Goal: Task Accomplishment & Management: Manage account settings

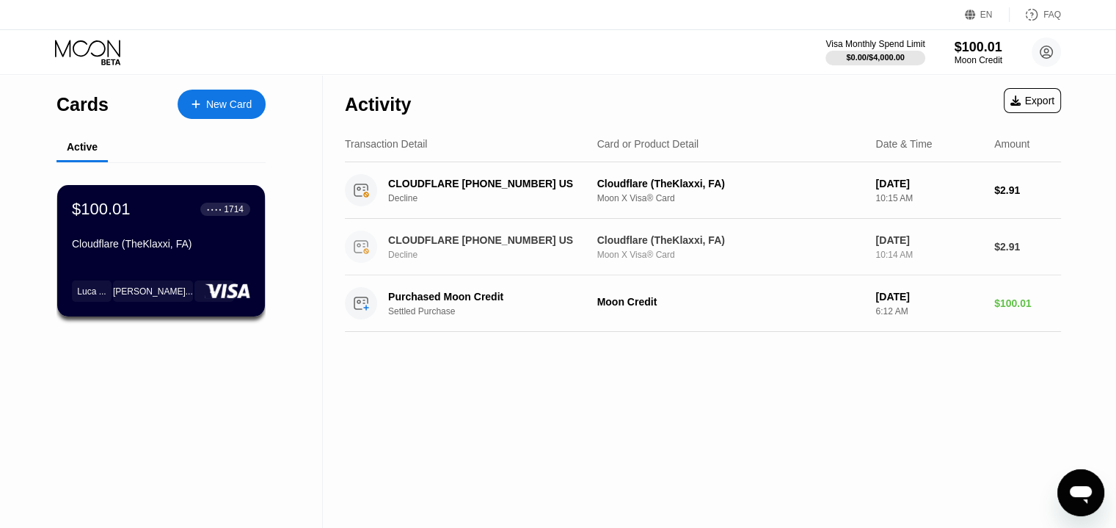
click at [785, 257] on div "Moon X Visa® Card" at bounding box center [730, 254] width 267 height 10
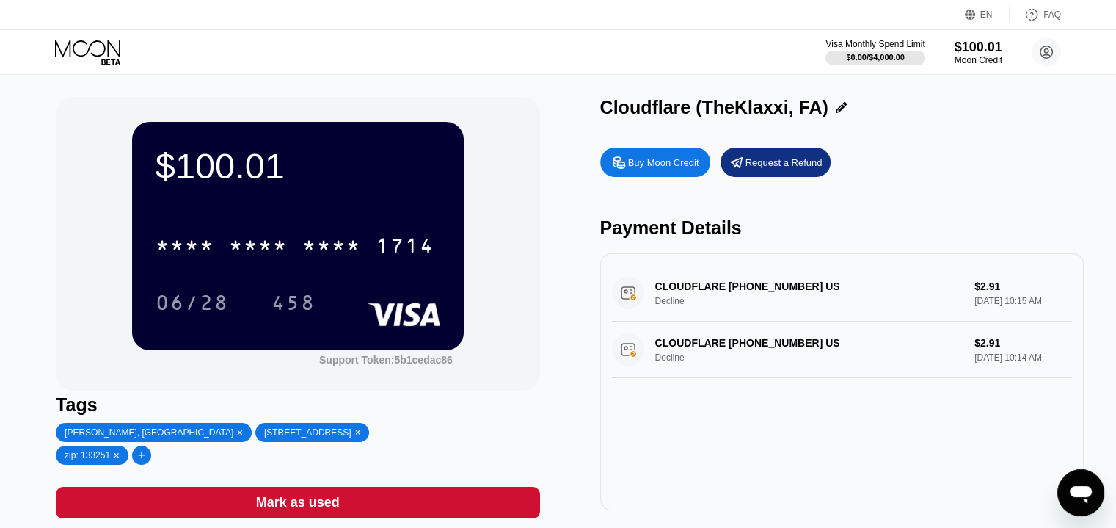
click at [864, 300] on div "CLOUDFLARE +18889935273 US Decline $2.91 Aug 21, 2025 10:15 AM" at bounding box center [842, 293] width 460 height 57
drag, startPoint x: 717, startPoint y: 290, endPoint x: 814, endPoint y: 295, distance: 97.0
click at [814, 295] on div "CLOUDFLARE +18889935273 US Decline $2.91 Aug 21, 2025 10:15 AM" at bounding box center [842, 293] width 460 height 57
click at [852, 329] on div "CLOUDFLARE +18889935273 US Decline $2.91 Aug 21, 2025 10:14 AM" at bounding box center [842, 349] width 460 height 57
click at [173, 465] on div "Luca Greene, Netherlands Frederiksplein 61, 1017 XL Amsterdam zip: 133251" at bounding box center [222, 444] width 332 height 42
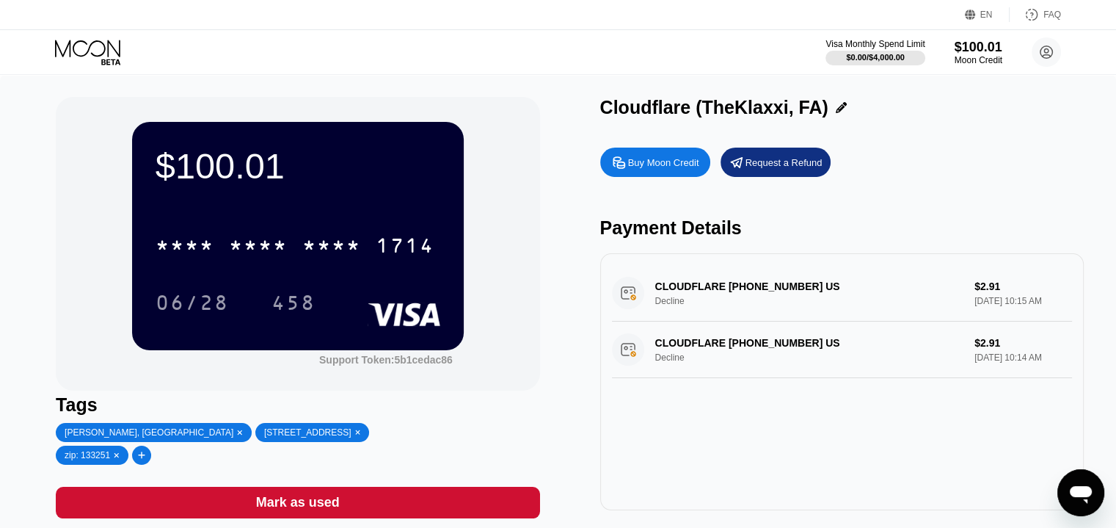
click at [283, 176] on div "$100.01" at bounding box center [298, 165] width 285 height 41
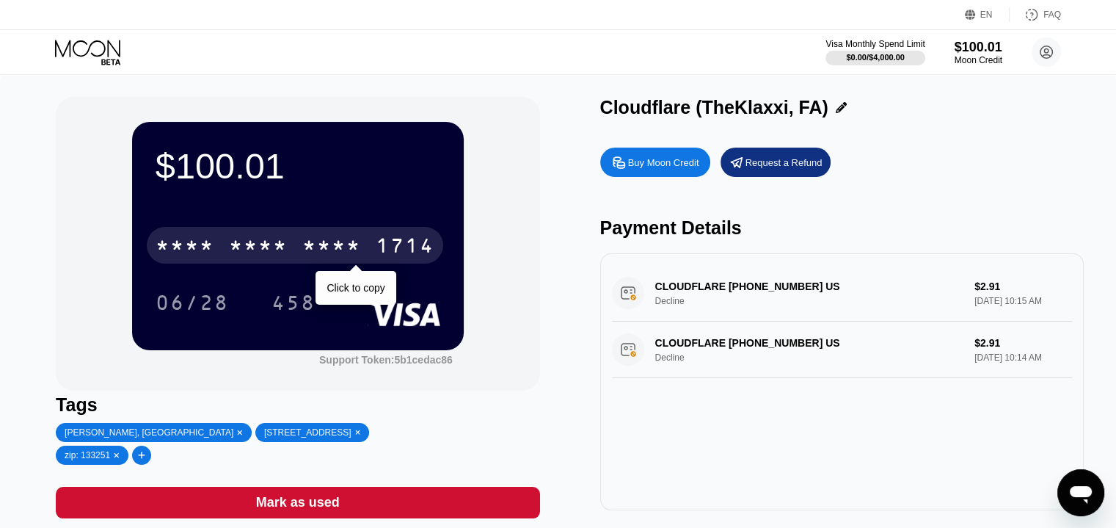
click at [269, 250] on div "* * * *" at bounding box center [258, 247] width 59 height 23
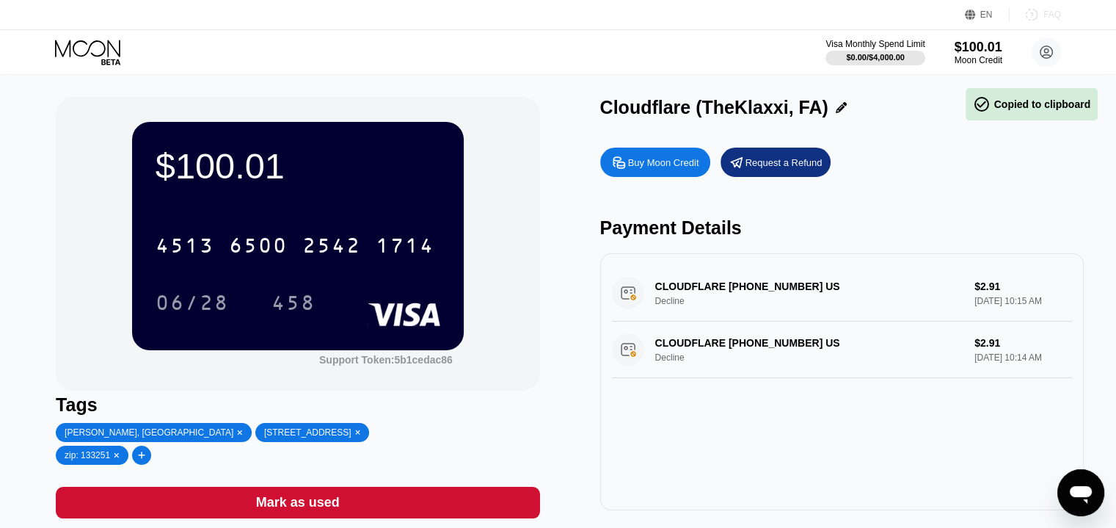
click at [1059, 15] on div "FAQ" at bounding box center [1052, 15] width 18 height 10
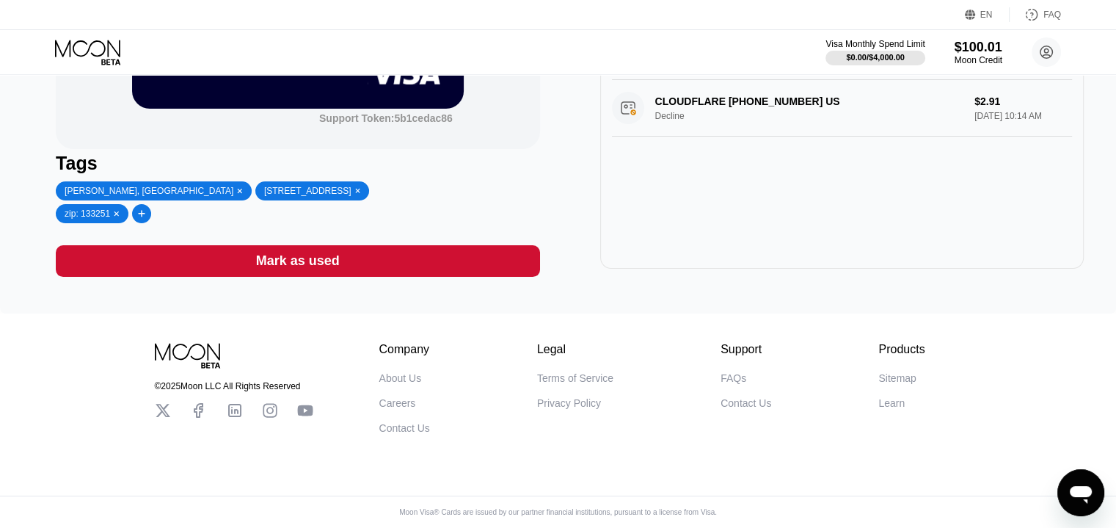
scroll to position [38, 0]
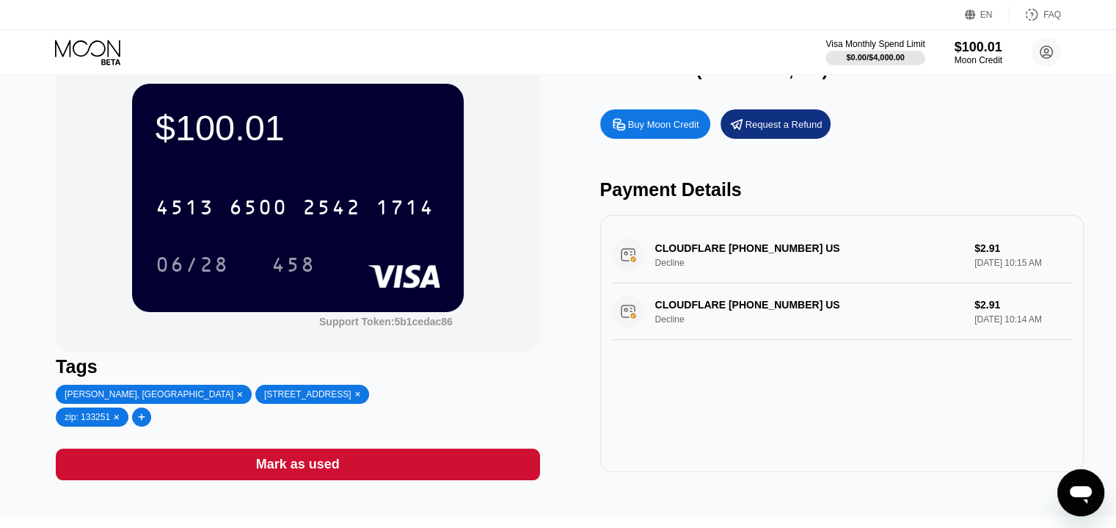
click at [713, 406] on div "CLOUDFLARE +18889935273 US Decline $2.91 Aug 21, 2025 10:15 AM CLOUDFLARE +1888…" at bounding box center [842, 343] width 484 height 257
click at [487, 365] on div "Tags" at bounding box center [298, 366] width 484 height 21
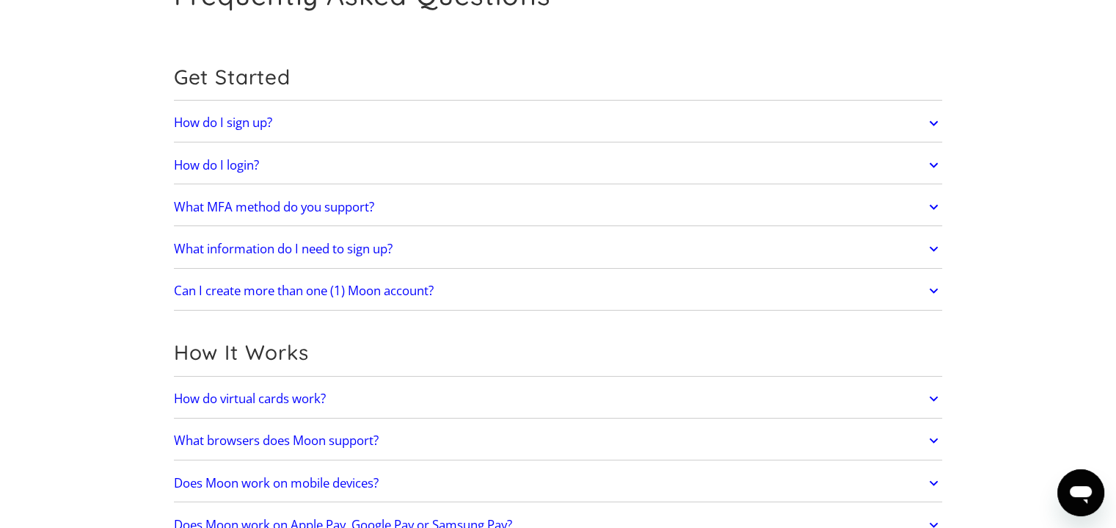
scroll to position [220, 0]
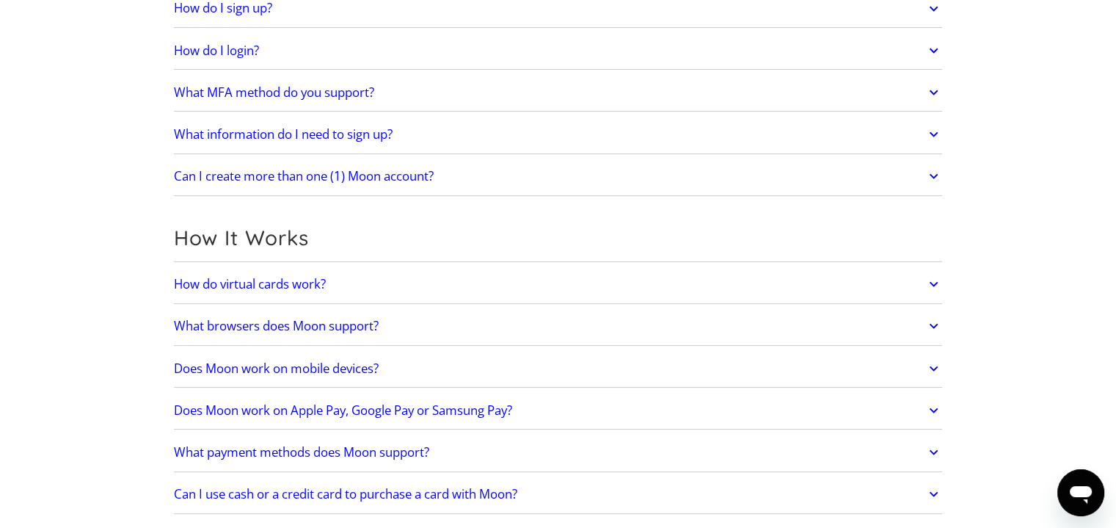
click at [262, 134] on h2 "What information do I need to sign up?" at bounding box center [283, 134] width 219 height 15
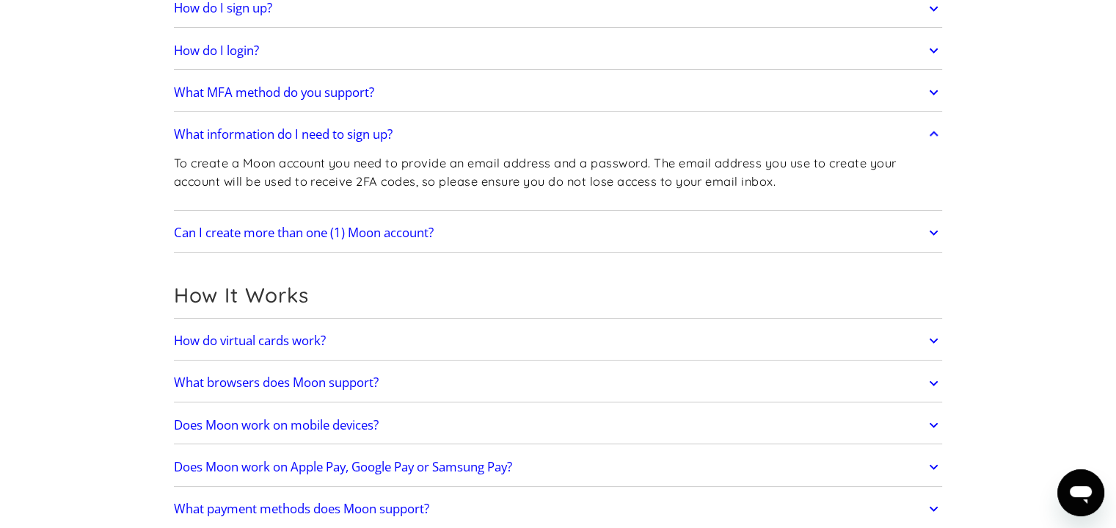
scroll to position [440, 0]
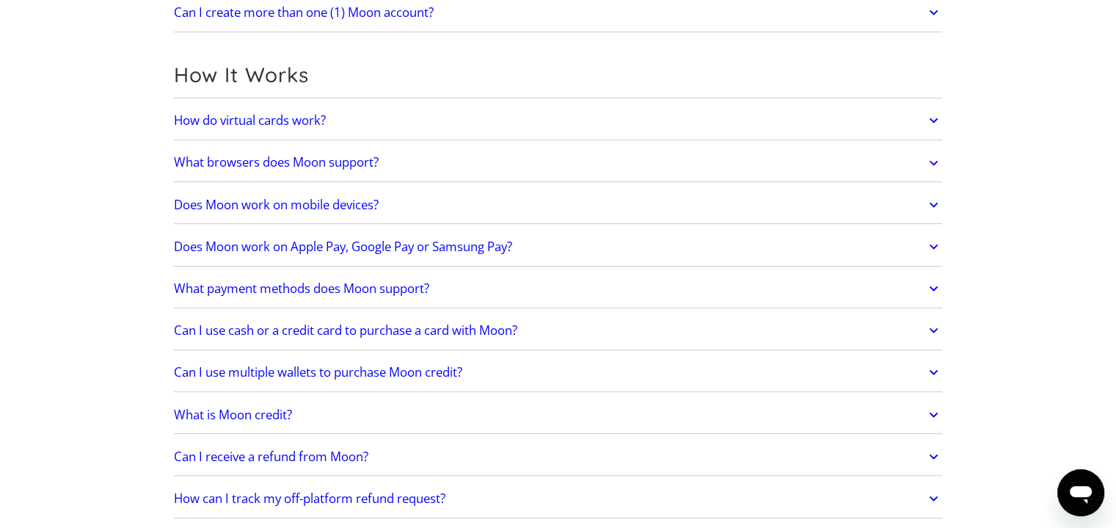
click at [396, 115] on link "How do virtual cards work?" at bounding box center [558, 120] width 769 height 31
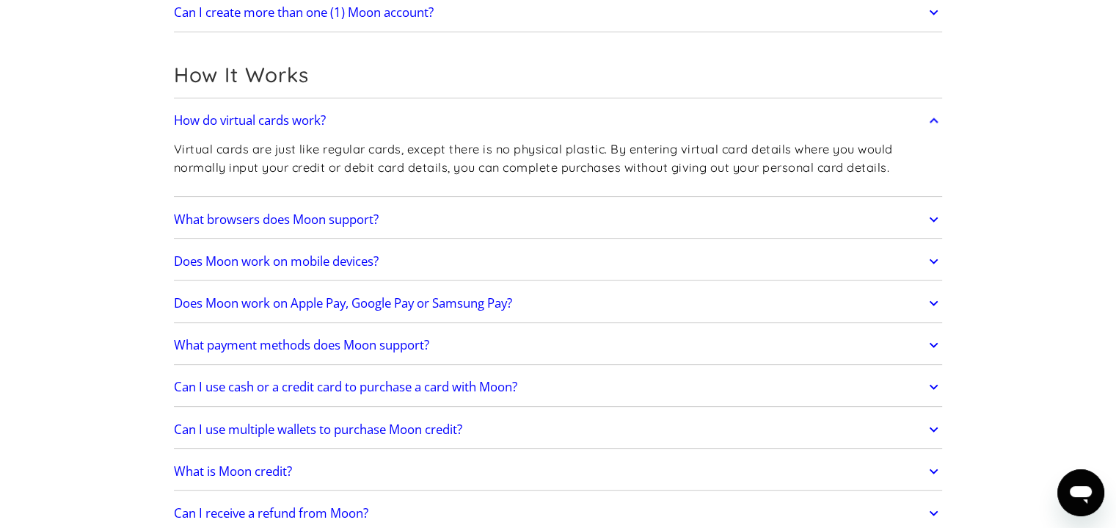
click at [261, 298] on h2 "Does Moon work on Apple Pay, Google Pay or Samsung Pay?" at bounding box center [343, 303] width 338 height 15
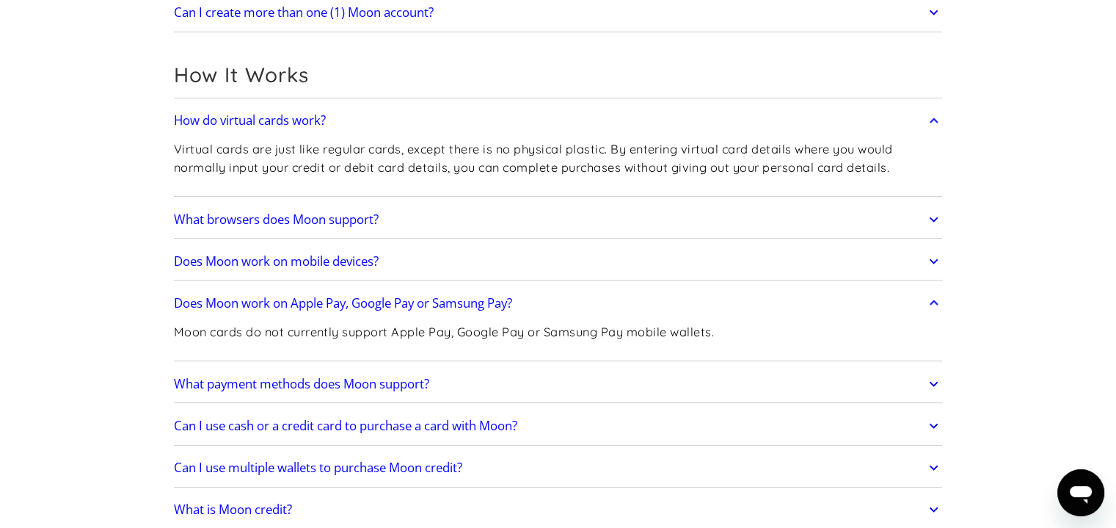
scroll to position [660, 0]
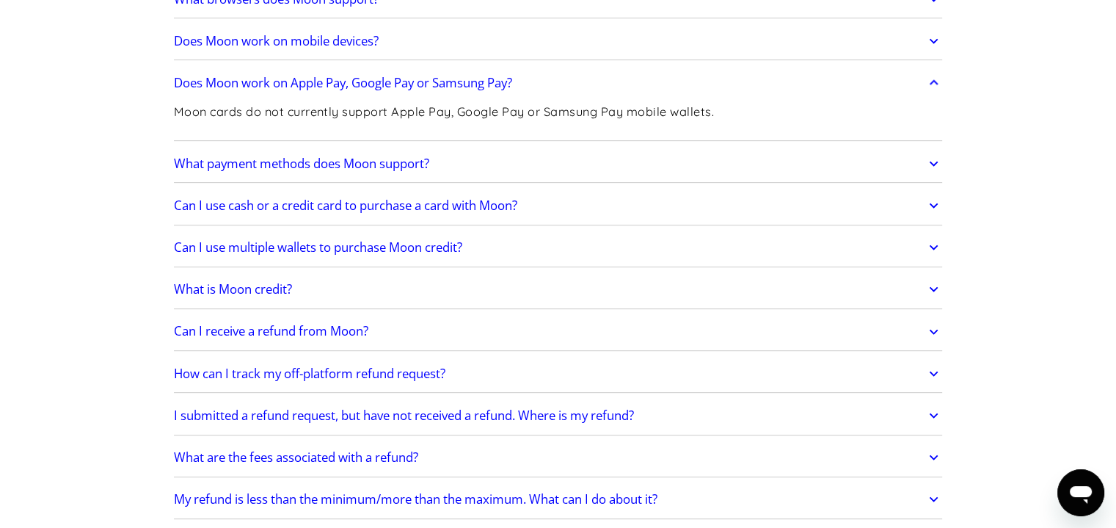
click at [233, 159] on h2 "What payment methods does Moon support?" at bounding box center [301, 163] width 255 height 15
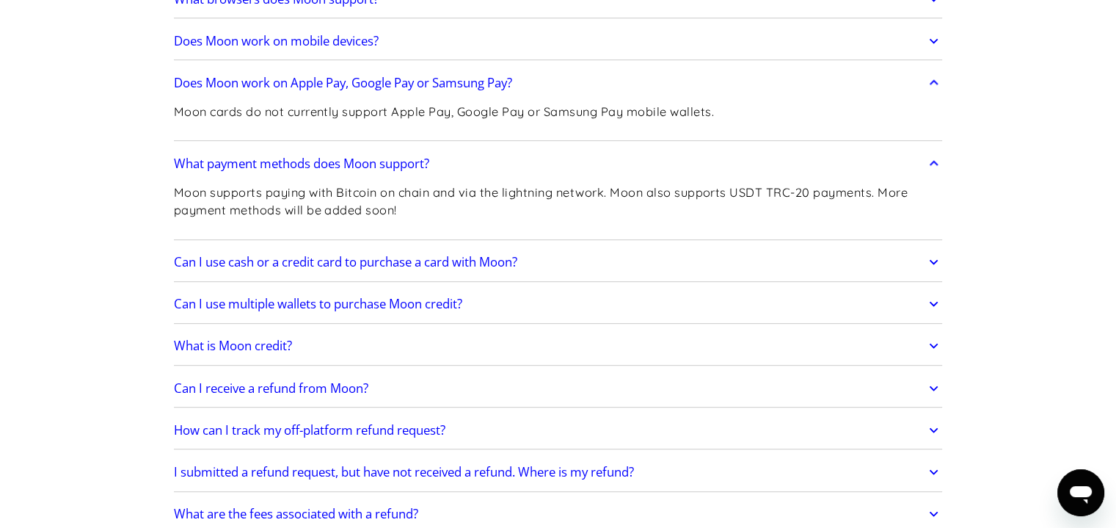
scroll to position [881, 0]
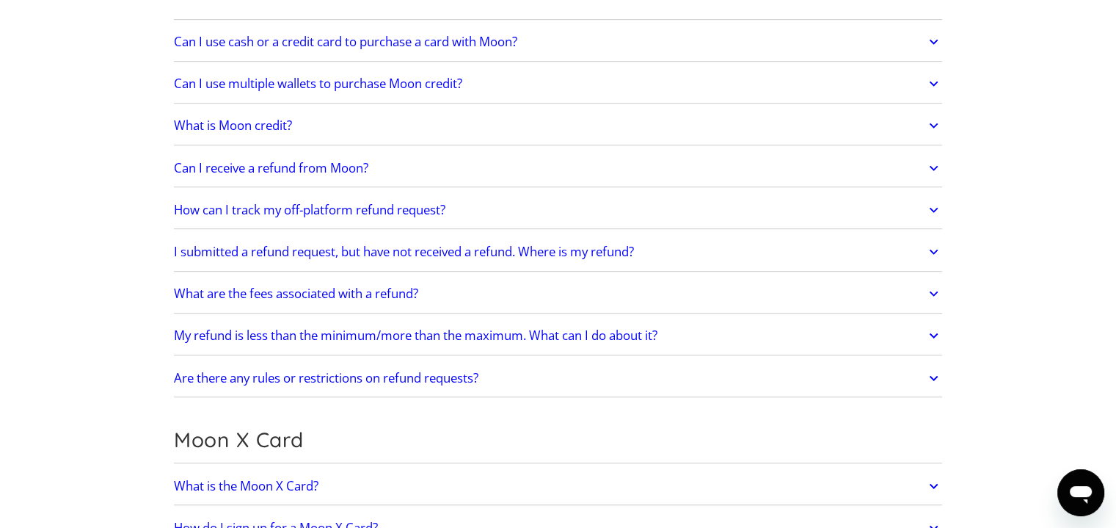
click at [313, 212] on h2 "How can I track my off-platform refund request?" at bounding box center [310, 210] width 272 height 15
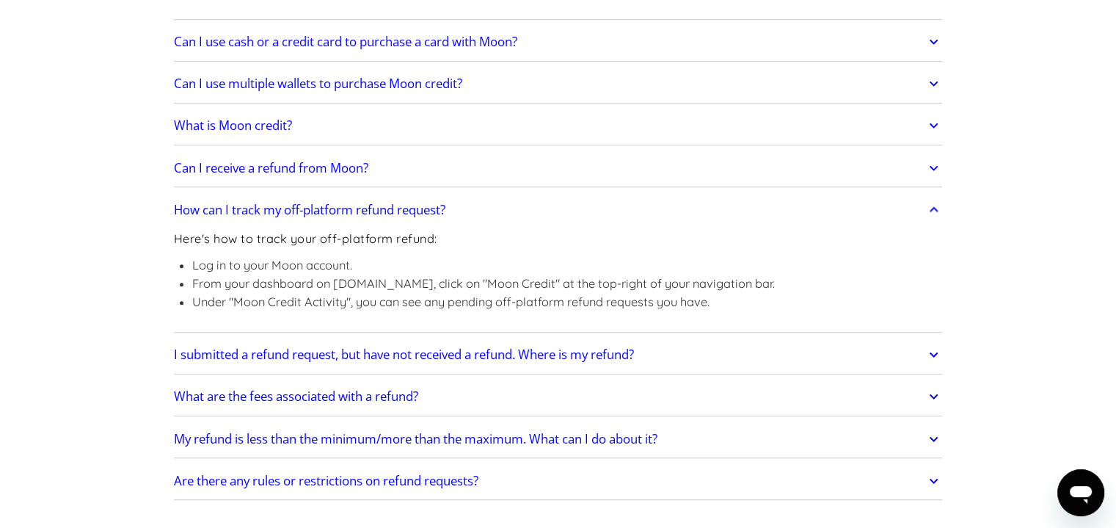
scroll to position [1101, 0]
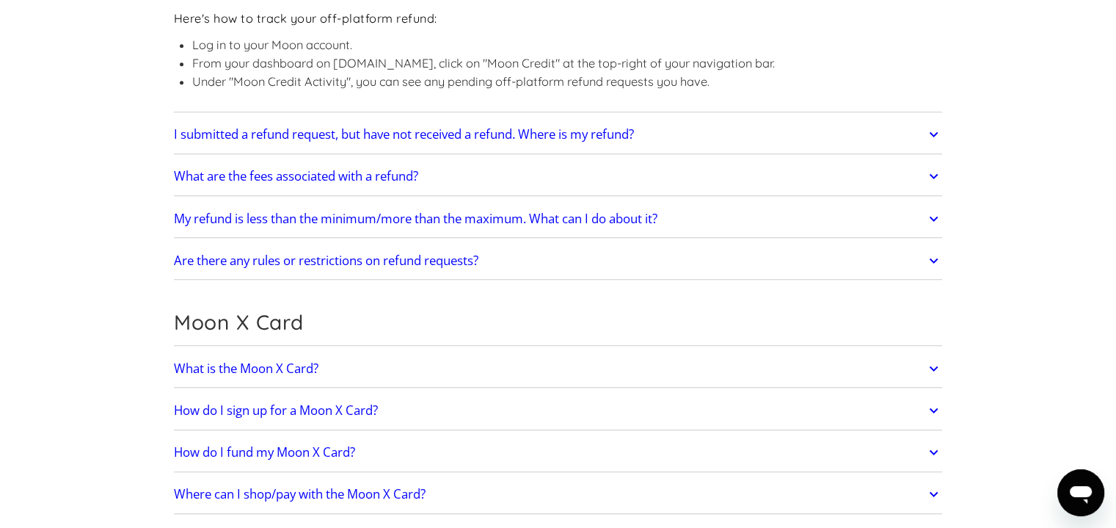
click at [409, 230] on link "My refund is less than the minimum/more than the maximum. What can I do about i…" at bounding box center [558, 218] width 769 height 31
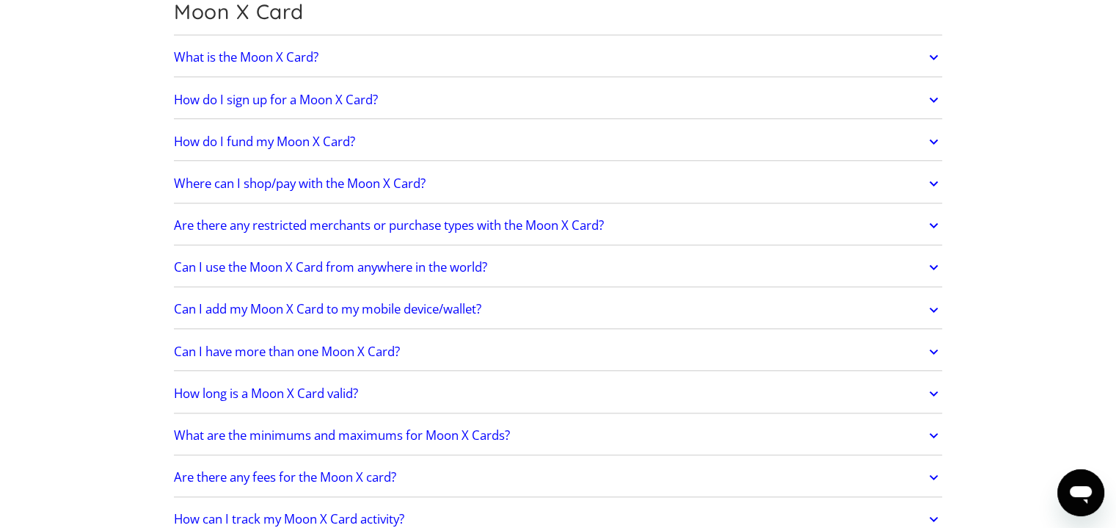
scroll to position [1541, 0]
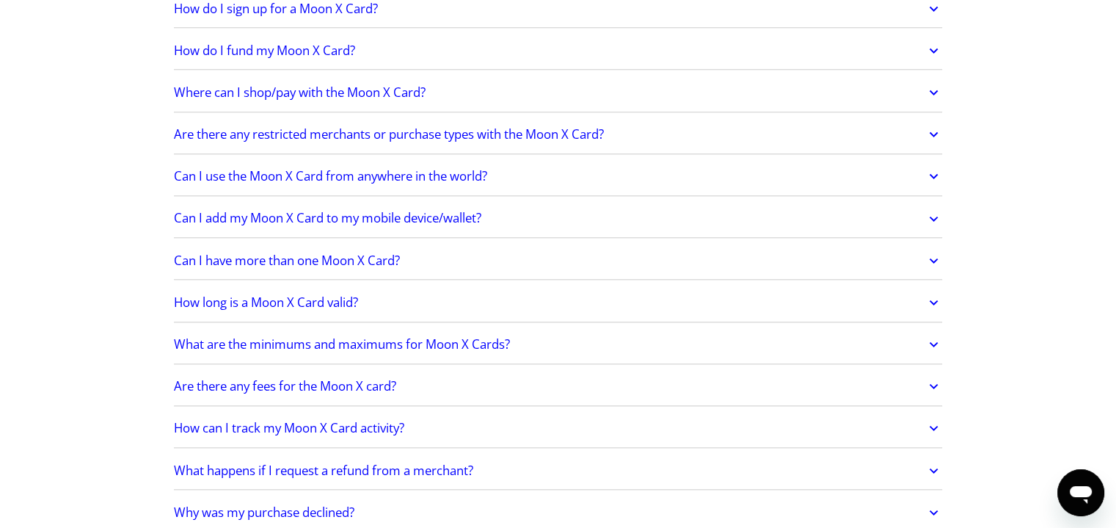
click at [393, 92] on h2 "Where can I shop/pay with the Moon X Card?" at bounding box center [300, 92] width 252 height 15
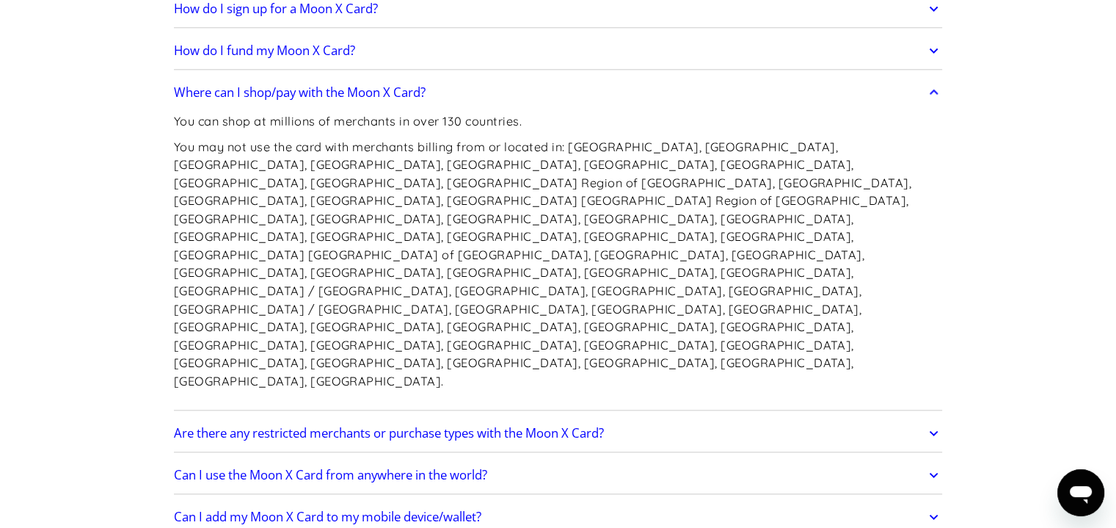
click at [306, 223] on p "You may not use the card with merchants billing from or located in: Afghanistan…" at bounding box center [558, 264] width 769 height 252
click at [489, 426] on h2 "Are there any restricted merchants or purchase types with the Moon X Card?" at bounding box center [389, 433] width 430 height 15
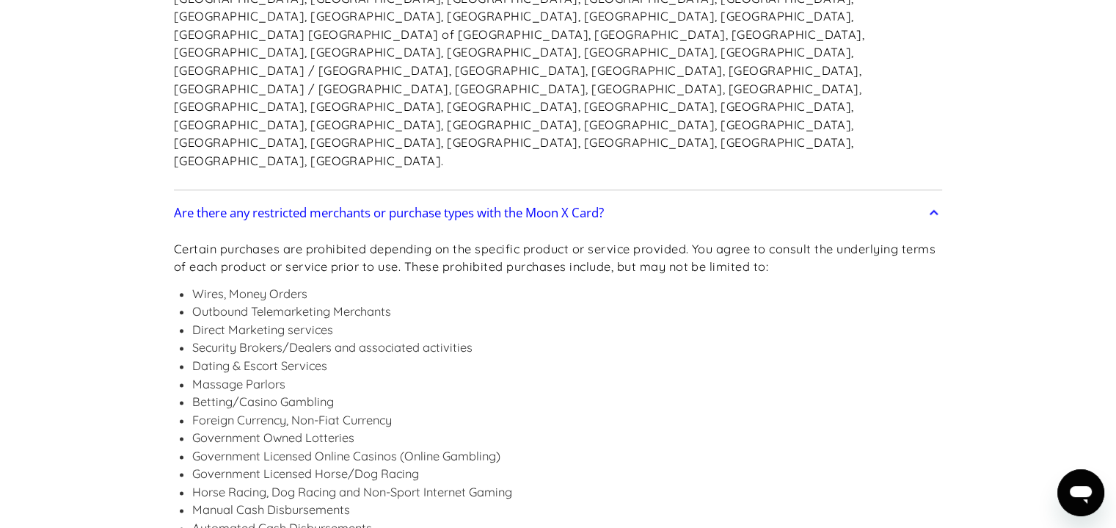
scroll to position [1981, 0]
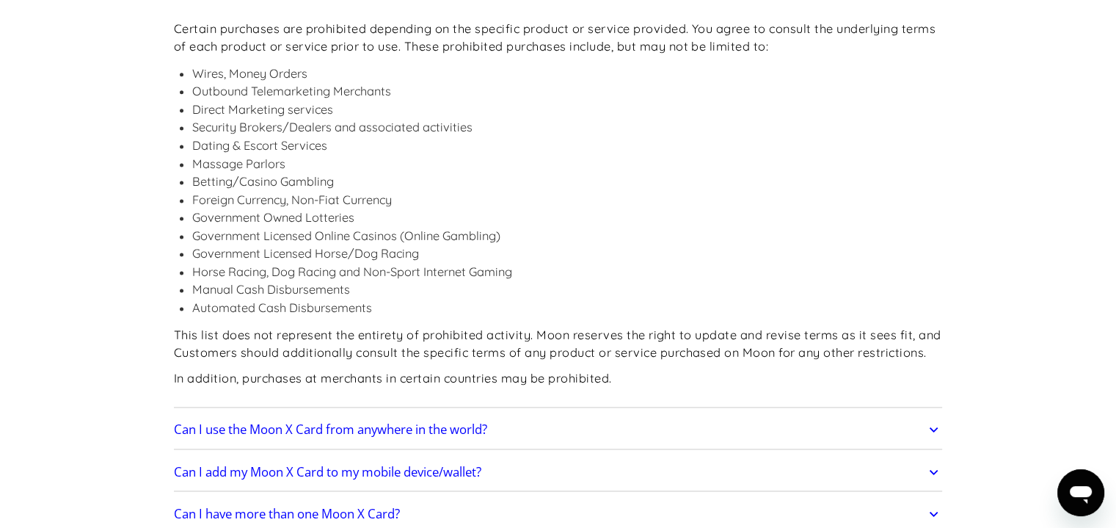
click at [331, 422] on h2 "Can I use the Moon X Card from anywhere in the world?" at bounding box center [330, 429] width 313 height 15
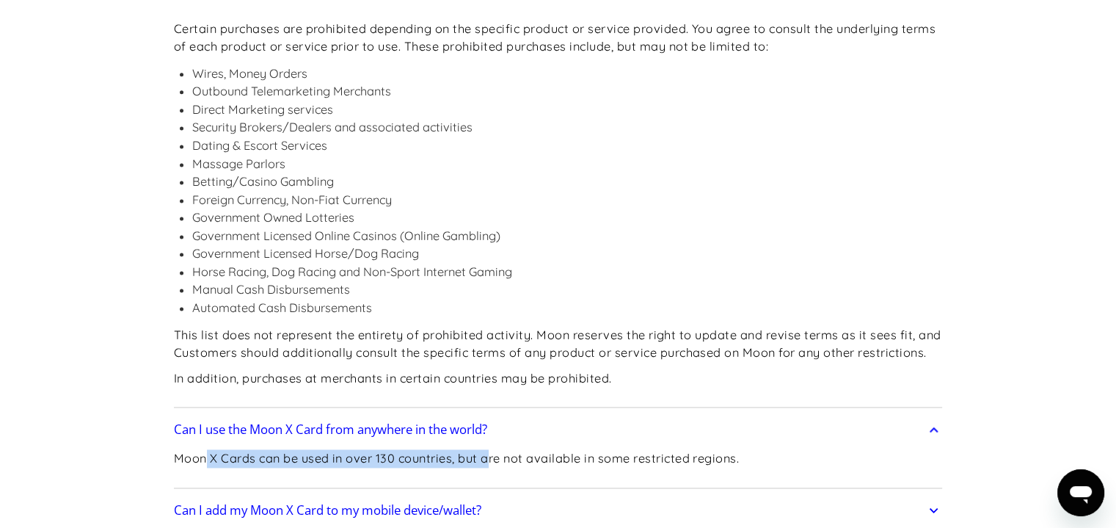
drag, startPoint x: 223, startPoint y: 324, endPoint x: 499, endPoint y: 326, distance: 275.9
click at [493, 449] on p "Moon X Cards can be used in over 130 countries, but are not available in some r…" at bounding box center [457, 458] width 566 height 18
click at [597, 449] on p "Moon X Cards can be used in over 130 countries, but are not available in some r…" at bounding box center [457, 458] width 566 height 18
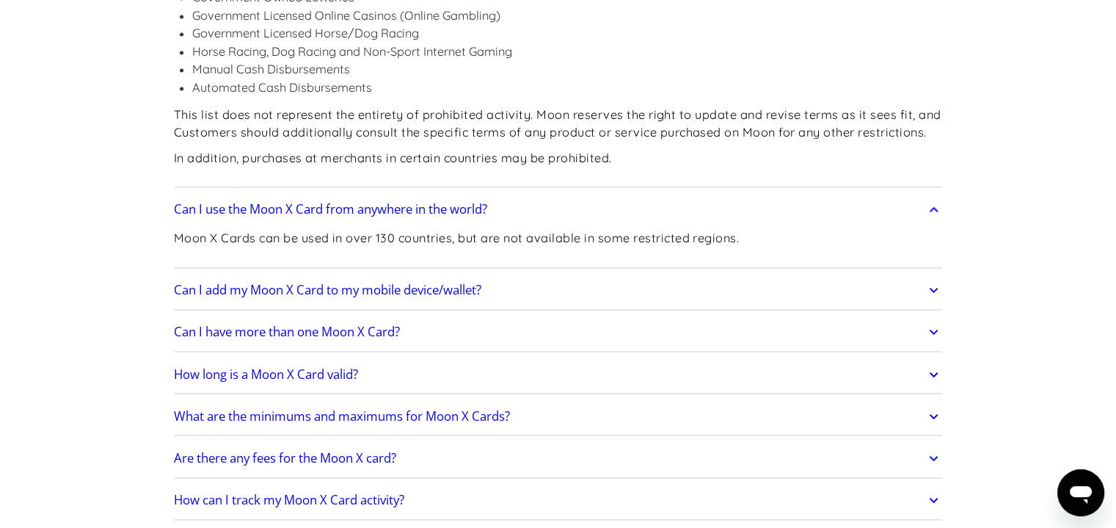
click at [529, 316] on link "Can I have more than one Moon X Card?" at bounding box center [558, 331] width 769 height 31
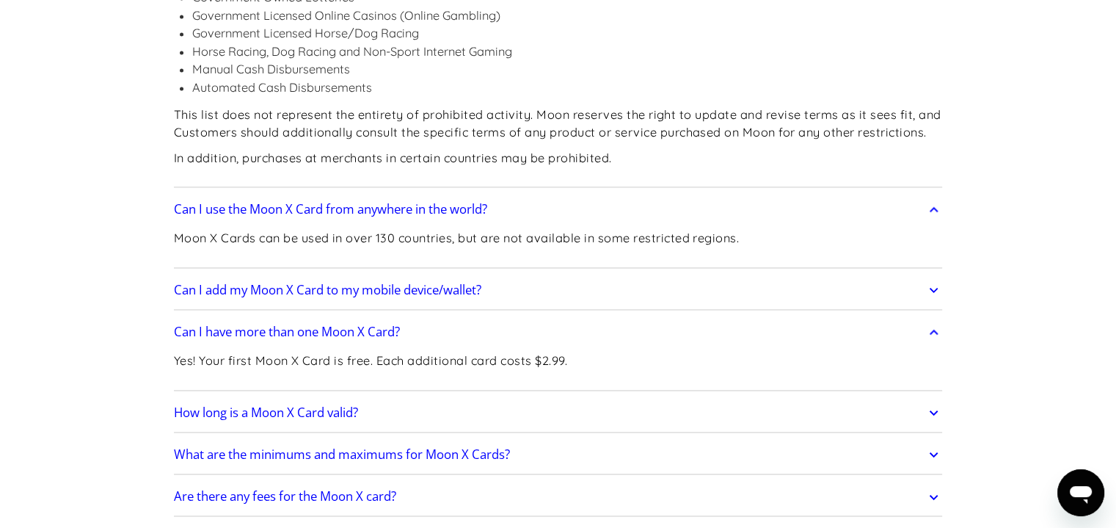
click at [356, 405] on h2 "How long is a Moon X Card valid?" at bounding box center [266, 412] width 184 height 15
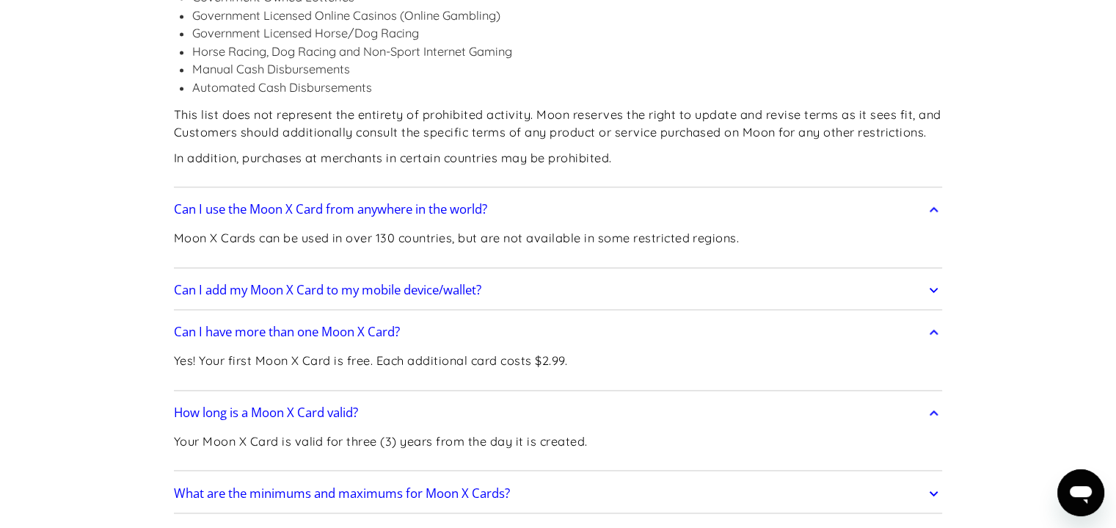
click at [304, 486] on h2 "What are the minimums and maximums for Moon X Cards?" at bounding box center [342, 493] width 336 height 15
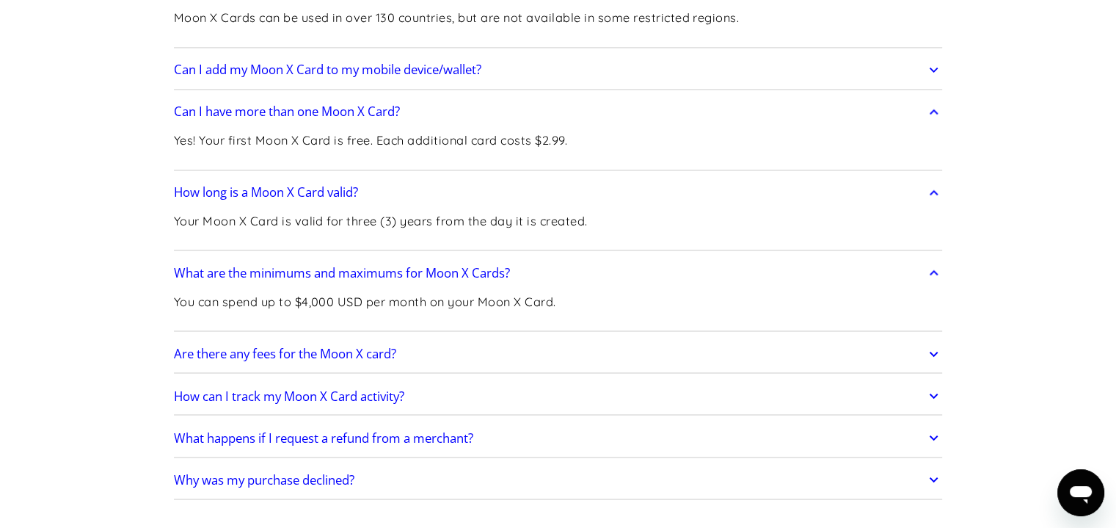
scroll to position [2642, 0]
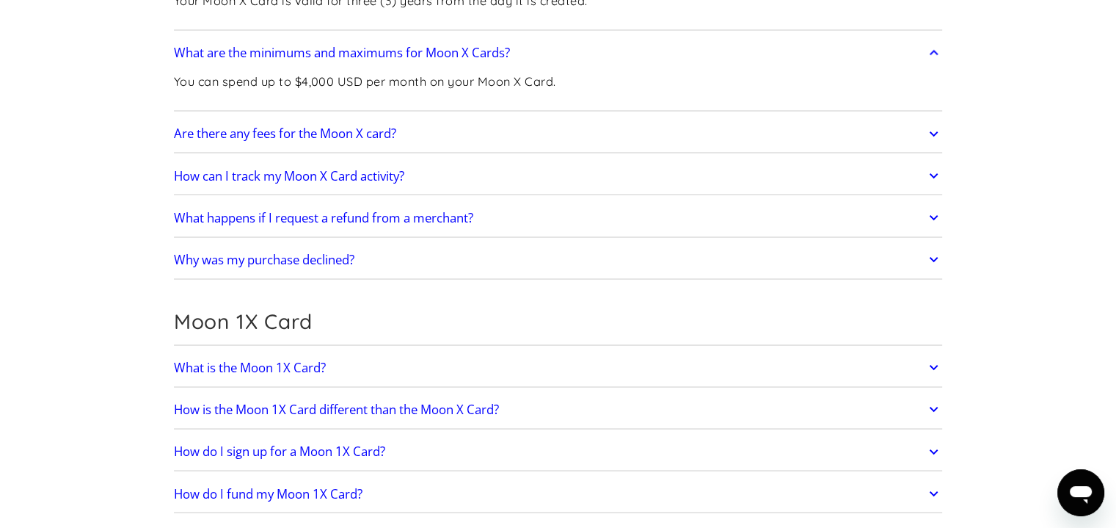
click at [230, 244] on link "Why was my purchase declined?" at bounding box center [558, 259] width 769 height 31
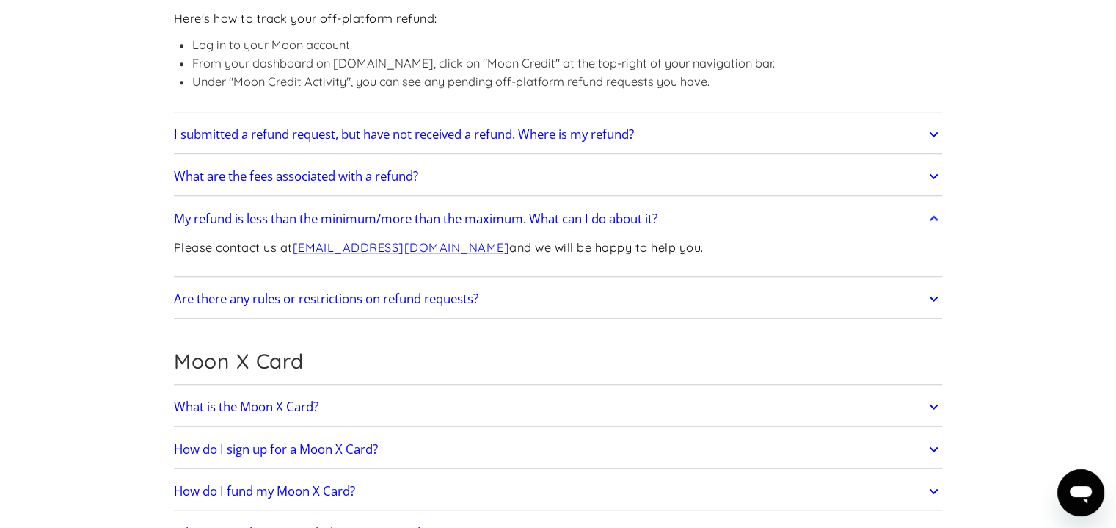
scroll to position [1541, 0]
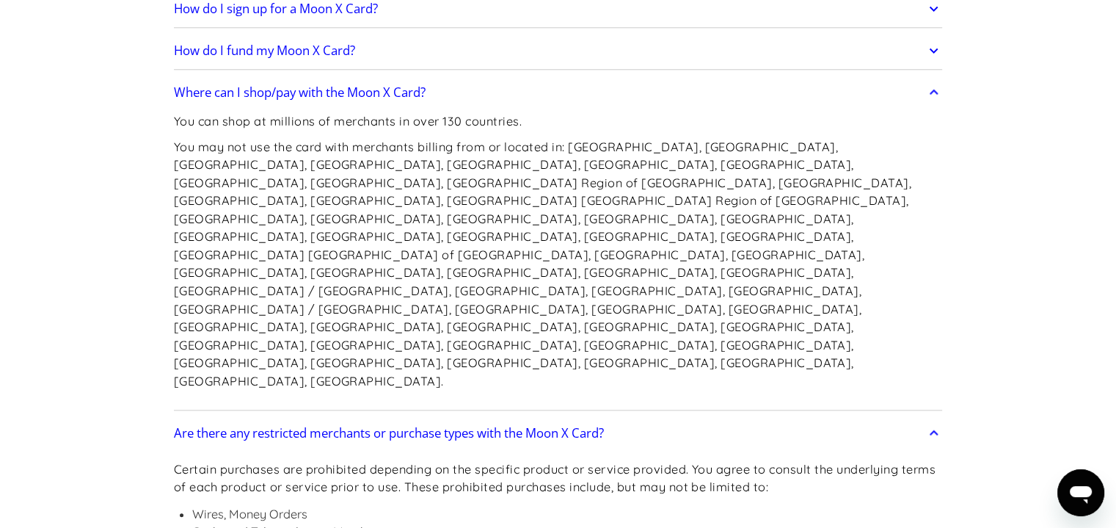
click at [734, 522] on li "Outbound Telemarketing Merchants" at bounding box center [567, 531] width 751 height 18
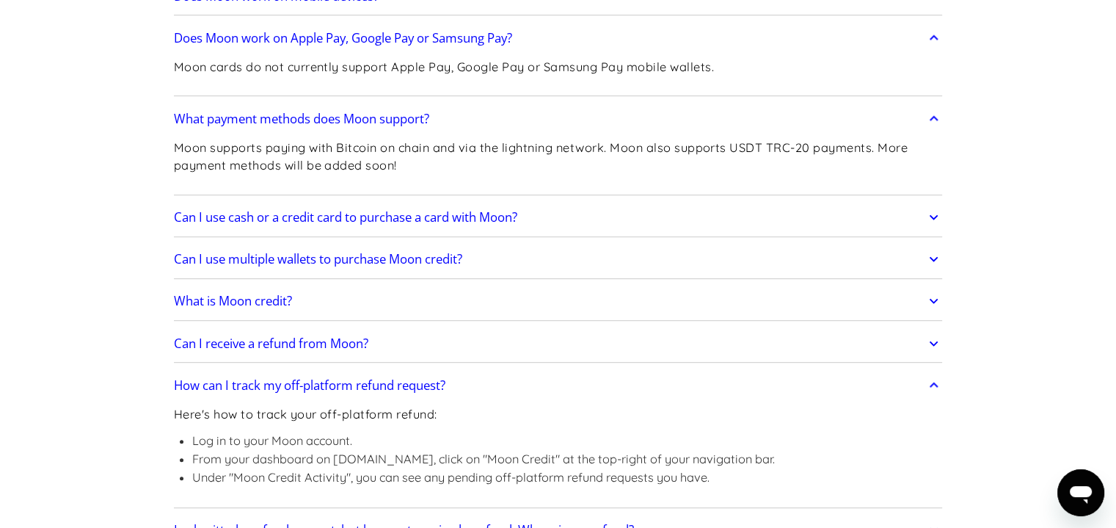
scroll to position [0, 0]
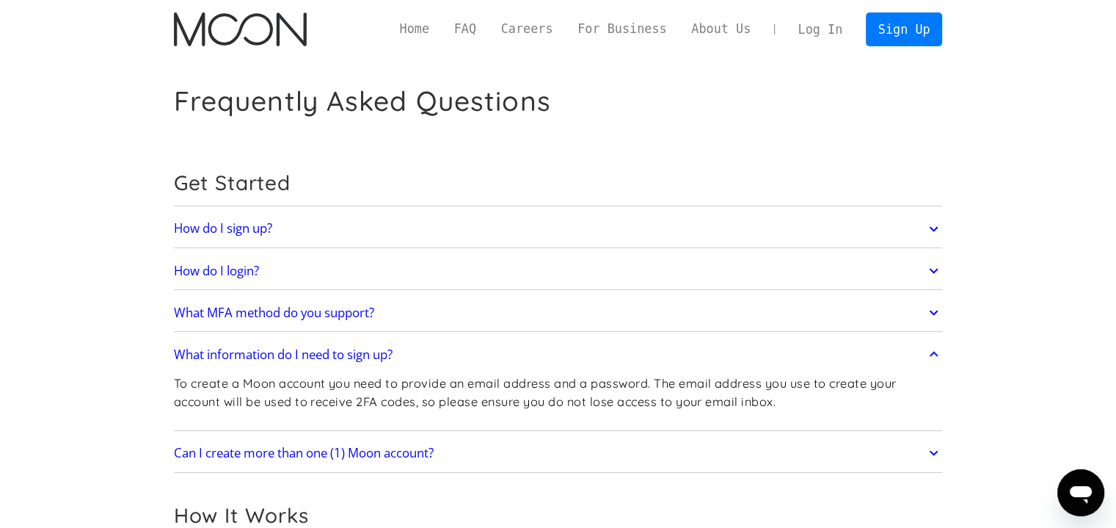
click at [822, 34] on link "Log In" at bounding box center [820, 29] width 69 height 32
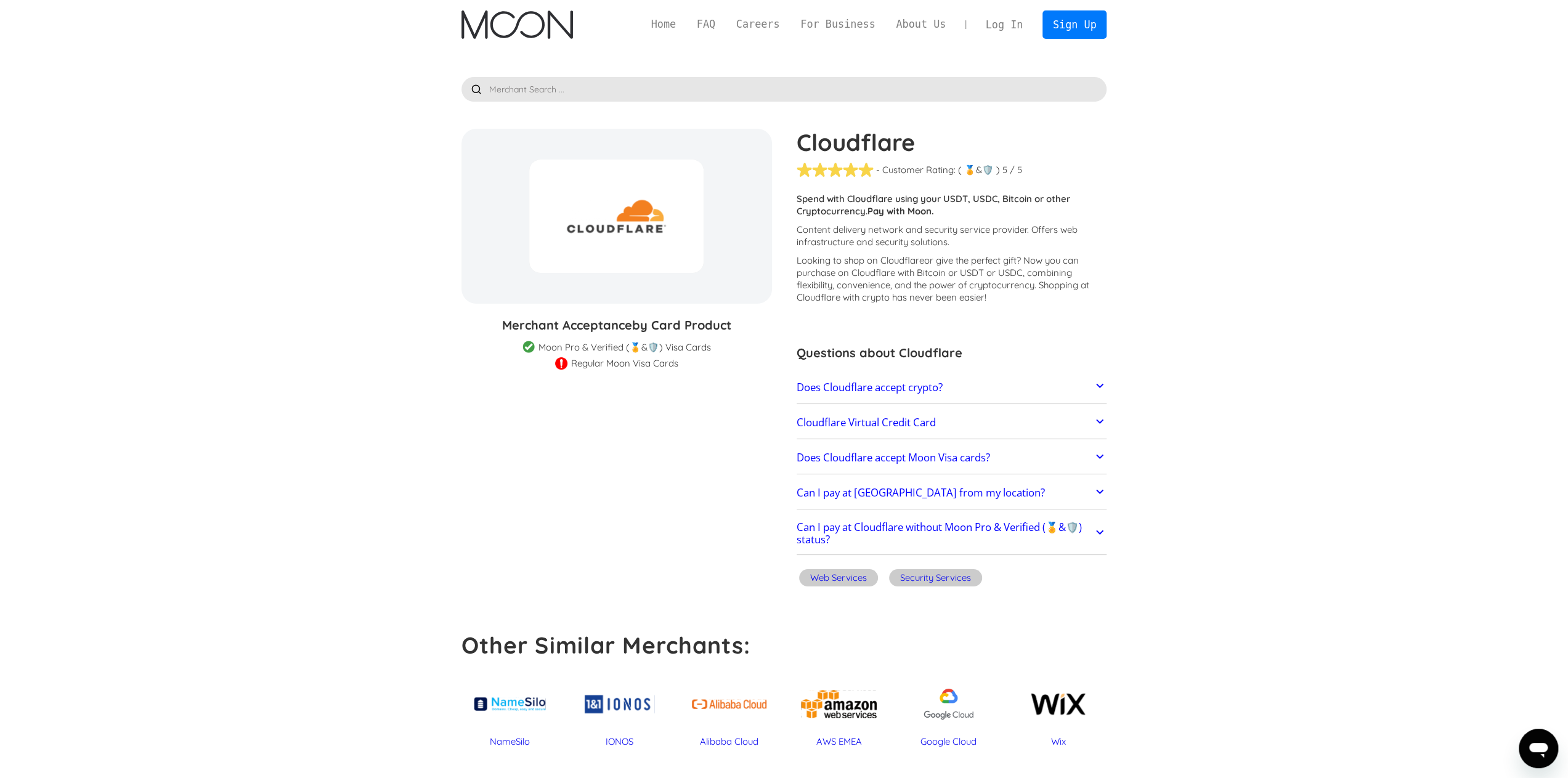
click at [932, 256] on span "or give the perfect gift" at bounding box center [970, 260] width 92 height 12
click at [952, 295] on p "Looking to shop on Cloudflare or give the perfect gift ? Now you can purchase o…" at bounding box center [952, 279] width 311 height 50
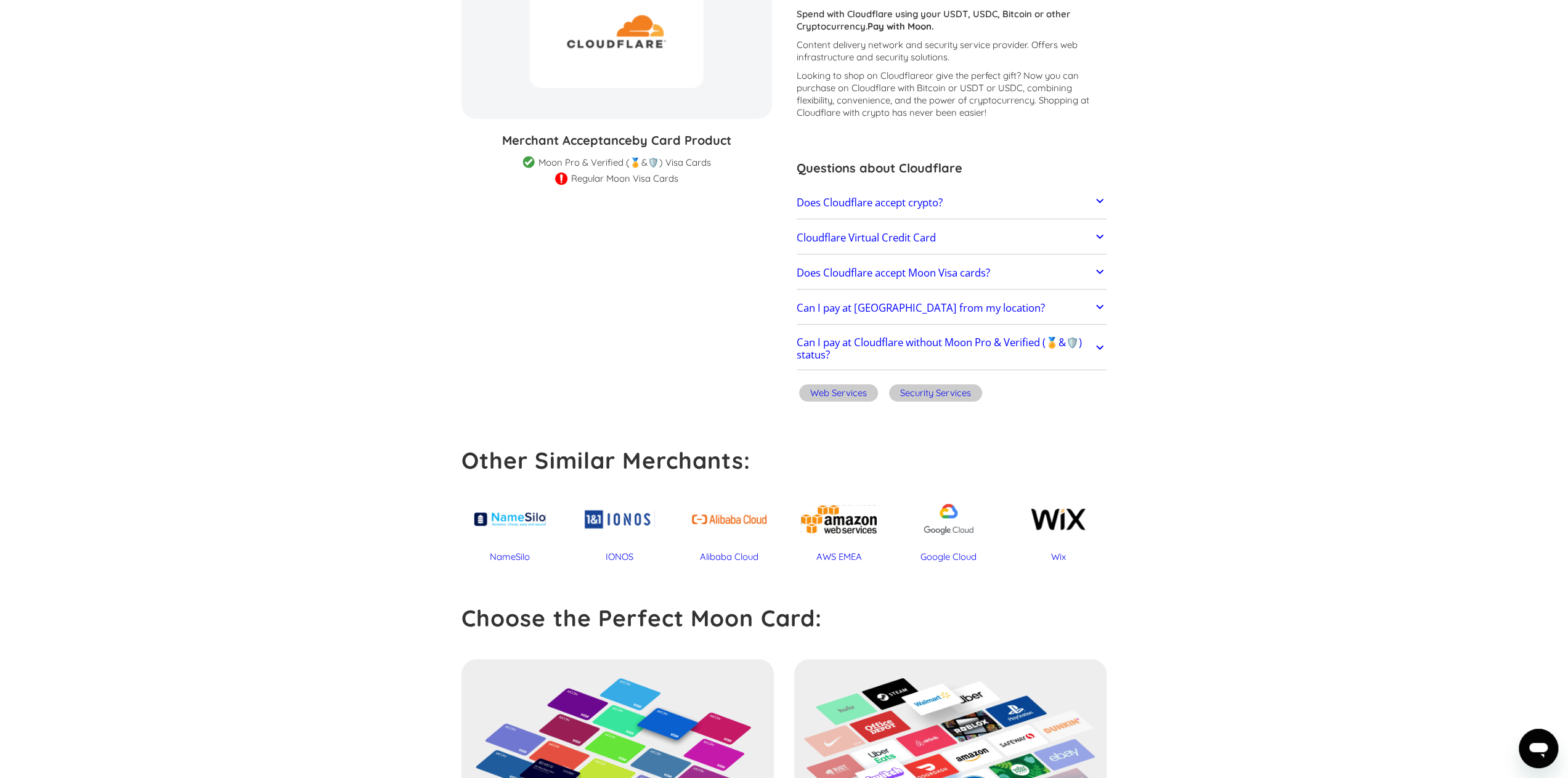
click at [936, 343] on h2 "Can I pay at Cloudflare without Moon Pro & Verified (🏅&🛡️) status?" at bounding box center [944, 348] width 296 height 24
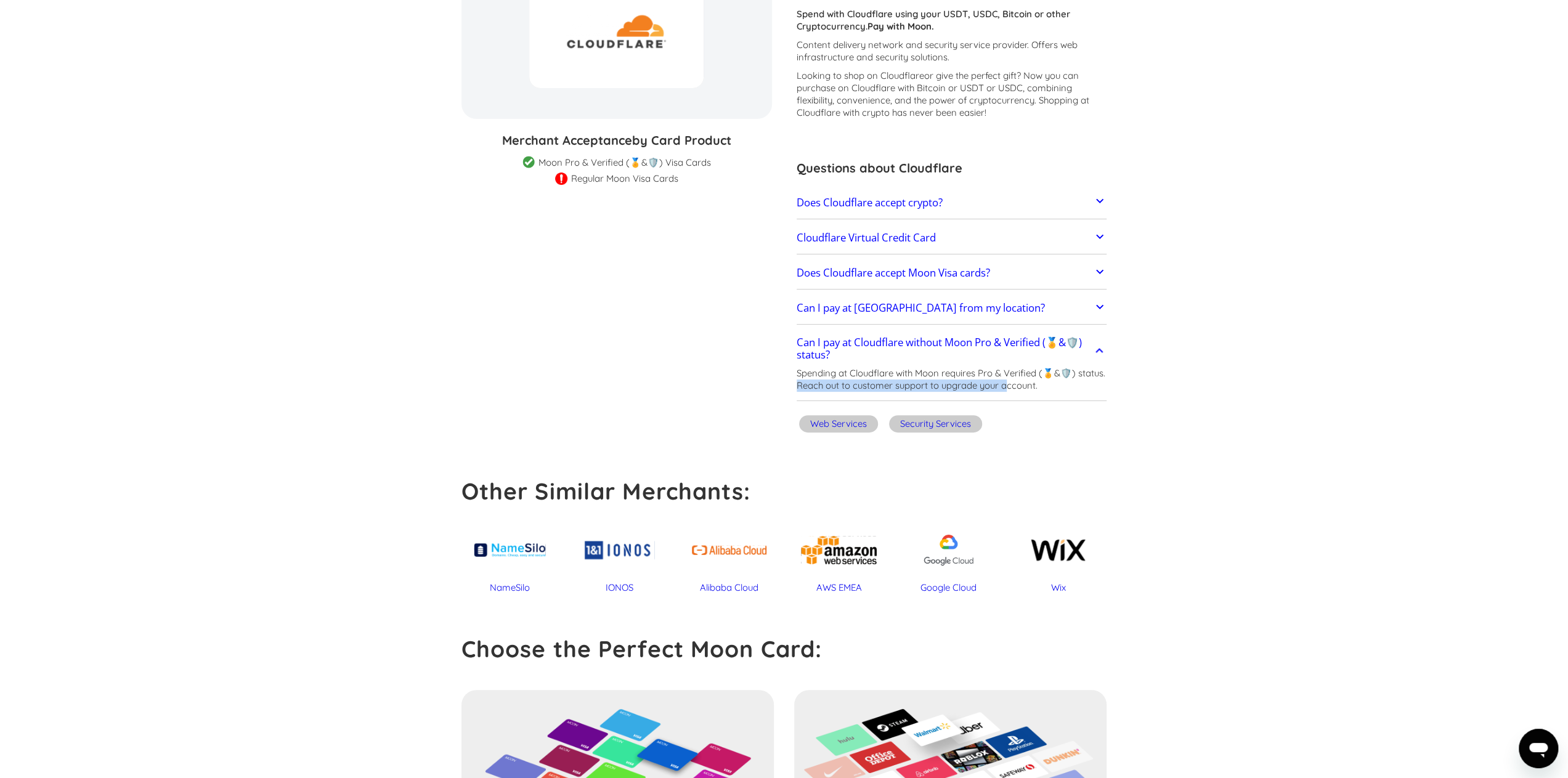
drag, startPoint x: 828, startPoint y: 384, endPoint x: 1035, endPoint y: 381, distance: 207.0
click at [1035, 381] on p "Spending at Cloudflare with Moon requires Pro & Verified (🏅&🛡️) status. Reach o…" at bounding box center [952, 379] width 311 height 24
click at [1036, 382] on p "Spending at Cloudflare with Moon requires Pro & Verified (🏅&🛡️) status. Reach o…" at bounding box center [952, 379] width 311 height 24
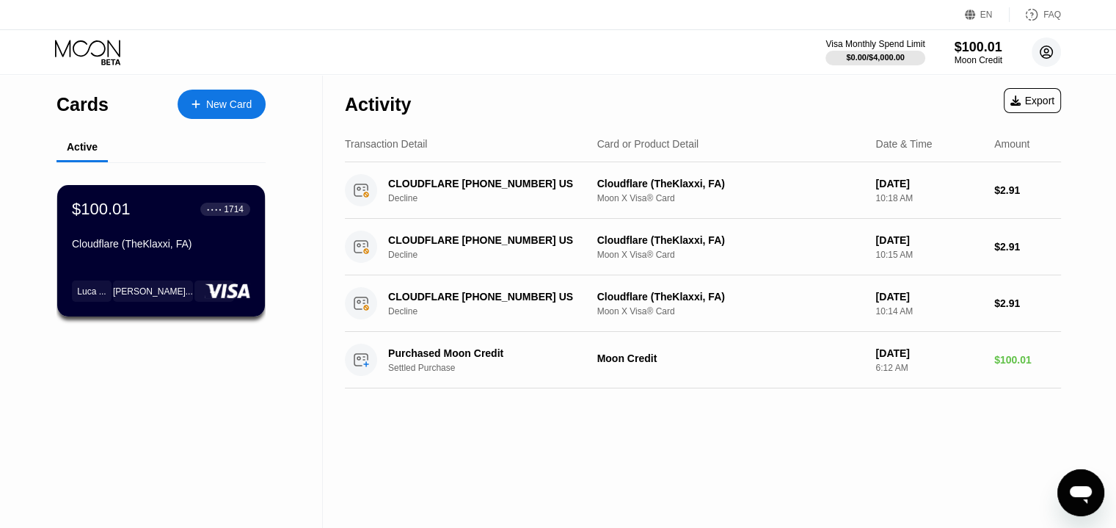
click at [1043, 52] on circle at bounding box center [1046, 51] width 29 height 29
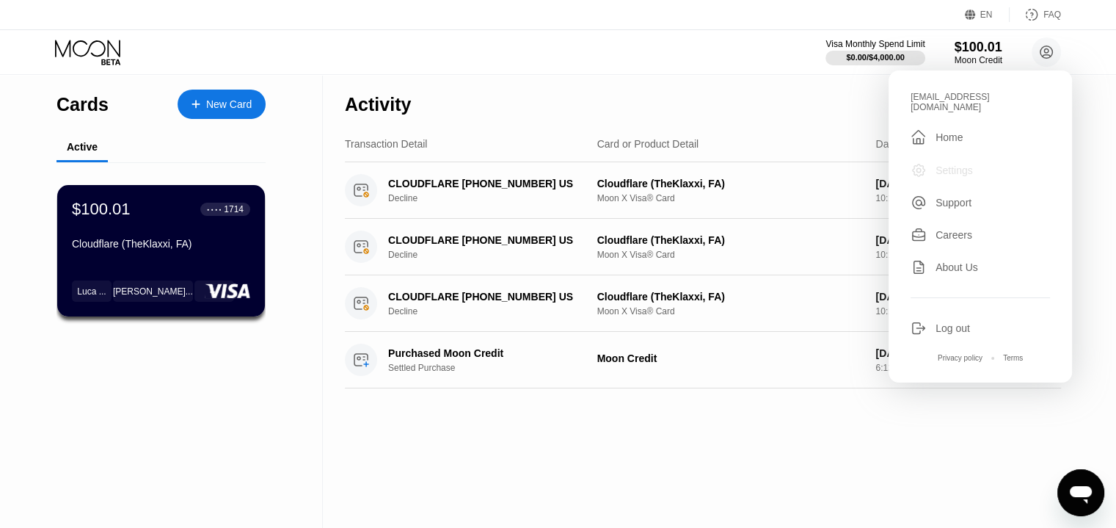
click at [948, 164] on div "Settings" at bounding box center [954, 170] width 37 height 12
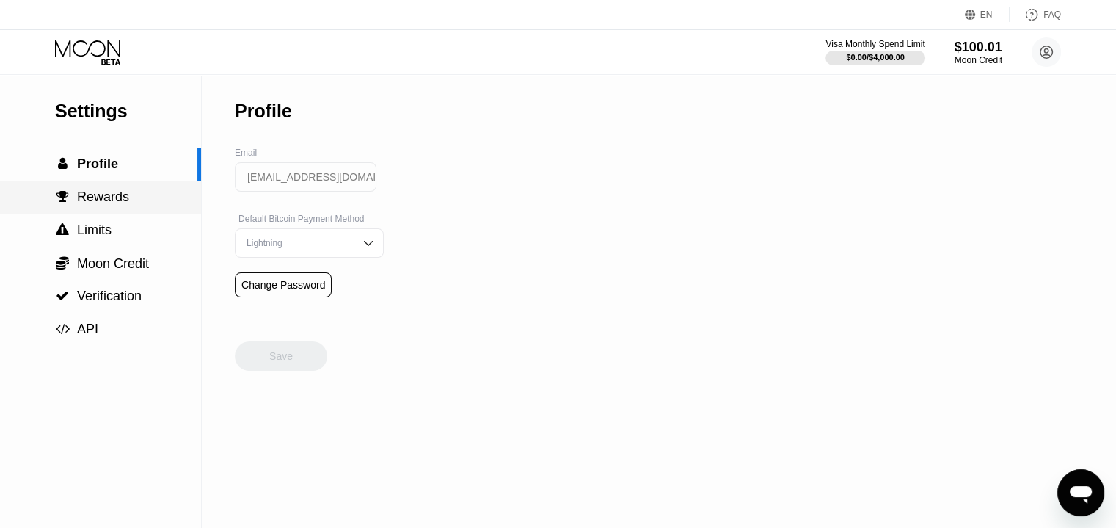
click at [103, 200] on span "Rewards" at bounding box center [103, 196] width 52 height 15
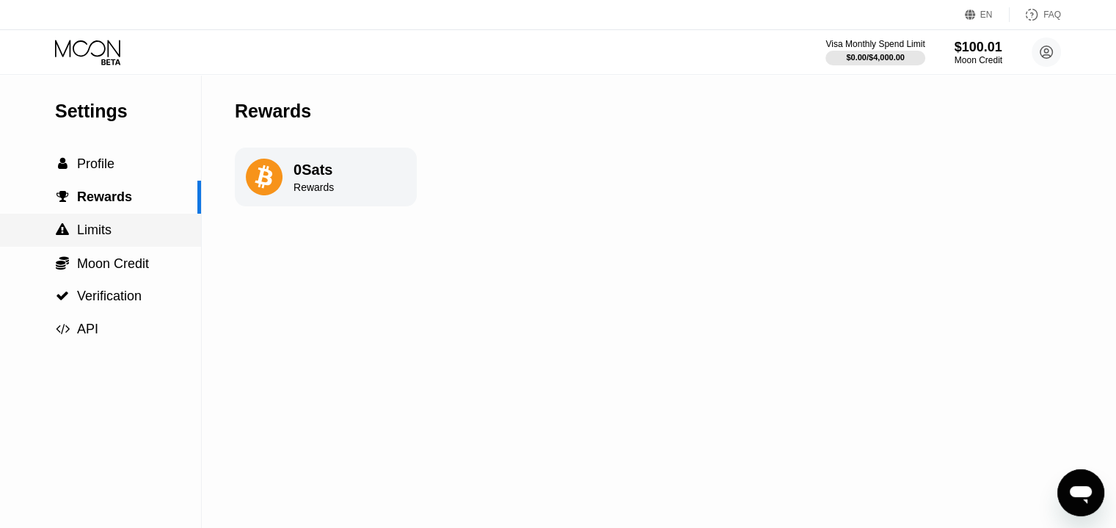
click at [97, 233] on span "Limits" at bounding box center [94, 229] width 34 height 15
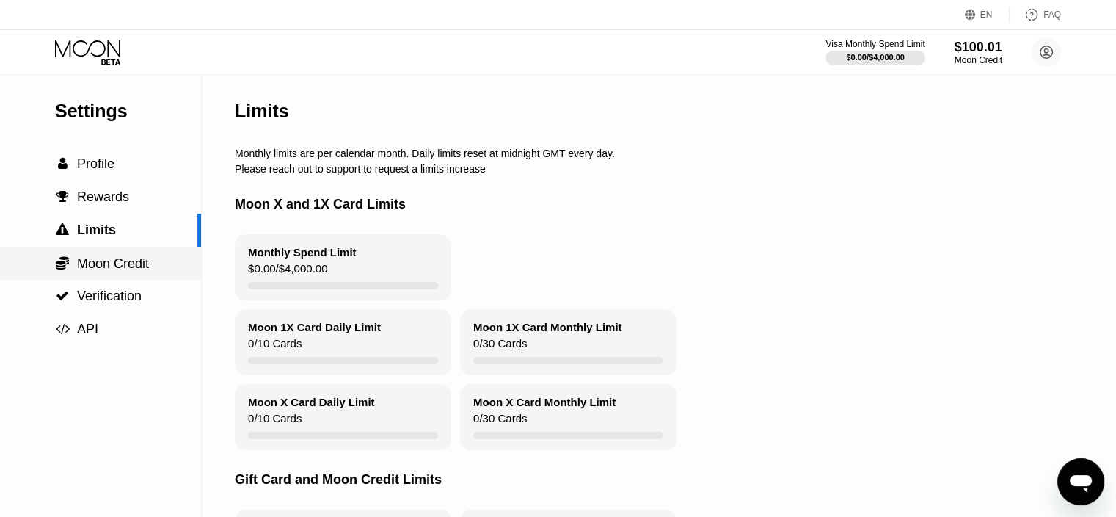
click at [114, 271] on span "Moon Credit" at bounding box center [113, 263] width 72 height 15
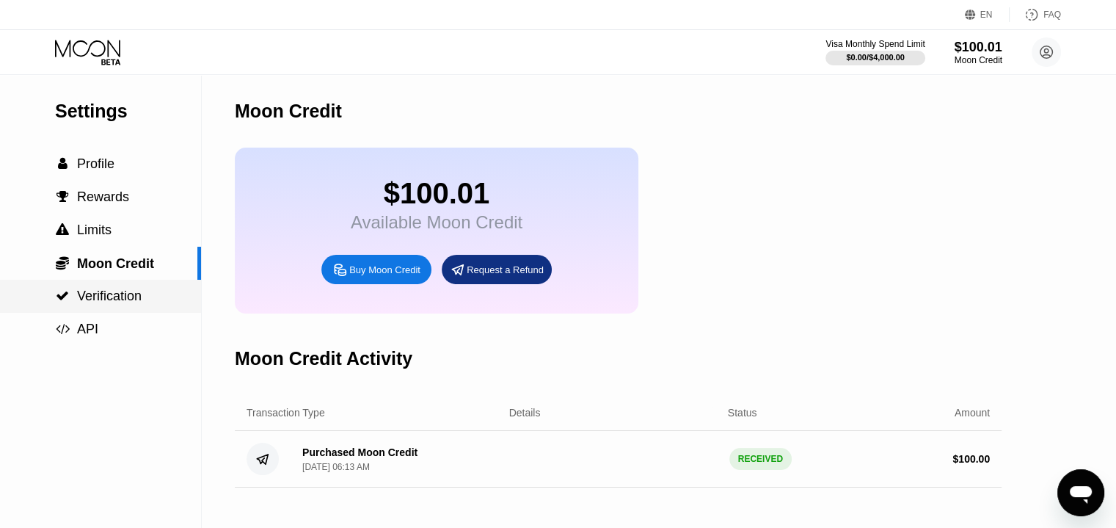
click at [113, 309] on div " Verification" at bounding box center [100, 296] width 201 height 33
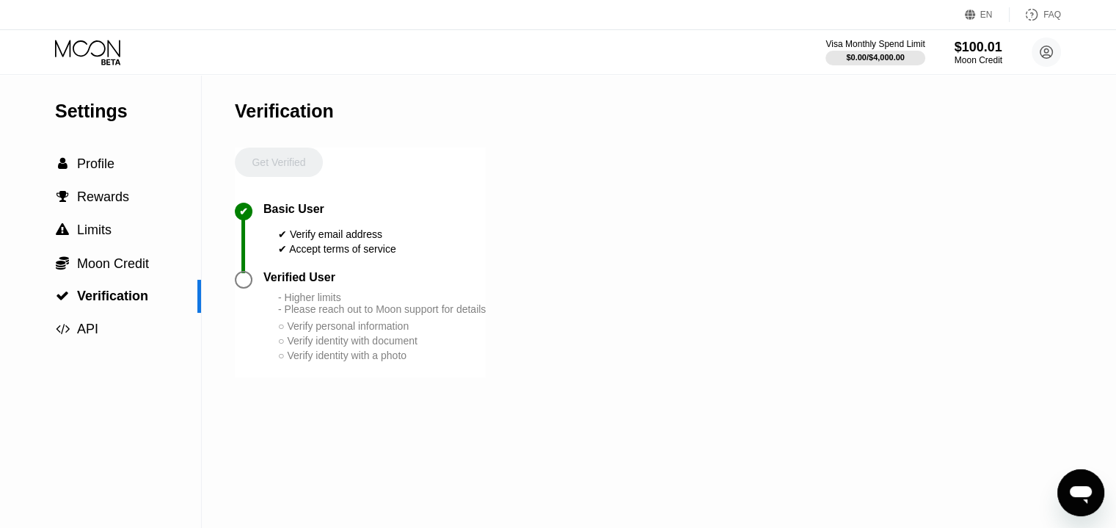
click at [244, 288] on div at bounding box center [244, 280] width 18 height 18
click at [325, 283] on div "Verified User" at bounding box center [299, 277] width 72 height 13
drag, startPoint x: 289, startPoint y: 347, endPoint x: 442, endPoint y: 384, distance: 157.7
click at [442, 377] on div "Verified User - Higher limits - Please reach out to Moon support for details ○ …" at bounding box center [360, 324] width 251 height 106
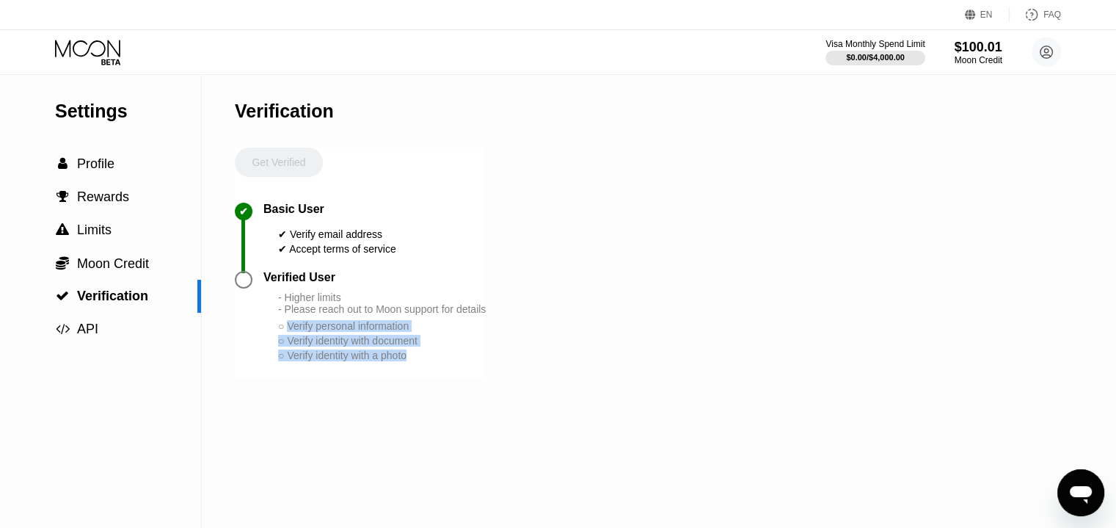
click at [426, 377] on div "Verified User - Higher limits - Please reach out to Moon support for details ○ …" at bounding box center [360, 324] width 251 height 106
click at [407, 361] on div "○ Verify identity with a photo" at bounding box center [382, 355] width 208 height 12
drag, startPoint x: 411, startPoint y: 376, endPoint x: 222, endPoint y: 283, distance: 210.7
click at [222, 283] on div "Settings  Profile  Rewards  Limits  Moon Credit  Verification  API Verifi…" at bounding box center [558, 301] width 1116 height 453
drag, startPoint x: 242, startPoint y: 284, endPoint x: 249, endPoint y: 294, distance: 11.6
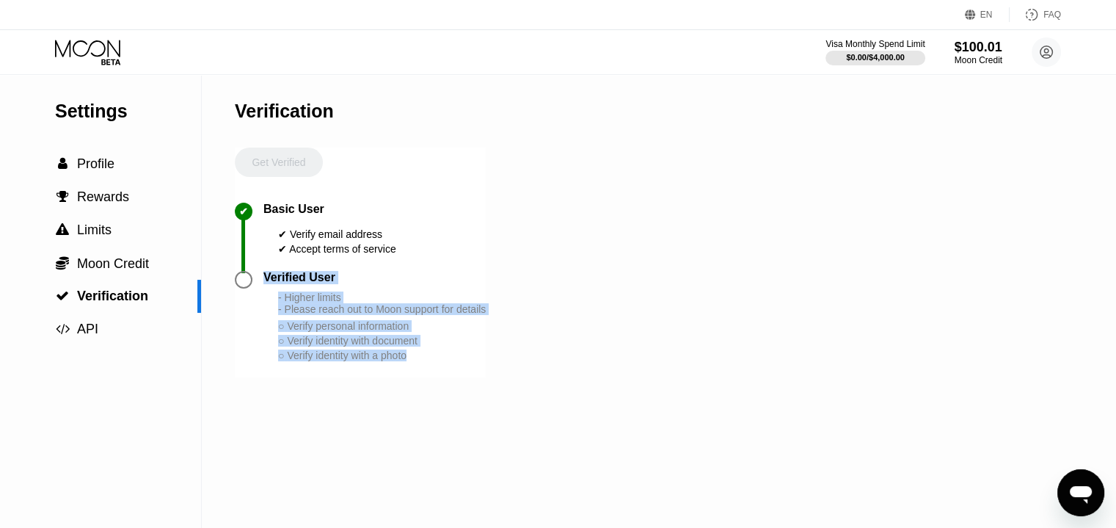
click at [242, 285] on div at bounding box center [244, 280] width 18 height 18
click at [264, 284] on div "Verified User" at bounding box center [299, 277] width 72 height 13
drag, startPoint x: 264, startPoint y: 291, endPoint x: 431, endPoint y: 385, distance: 191.2
click at [431, 377] on div "Verified User - Higher limits - Please reach out to Moon support for details ○ …" at bounding box center [360, 324] width 251 height 106
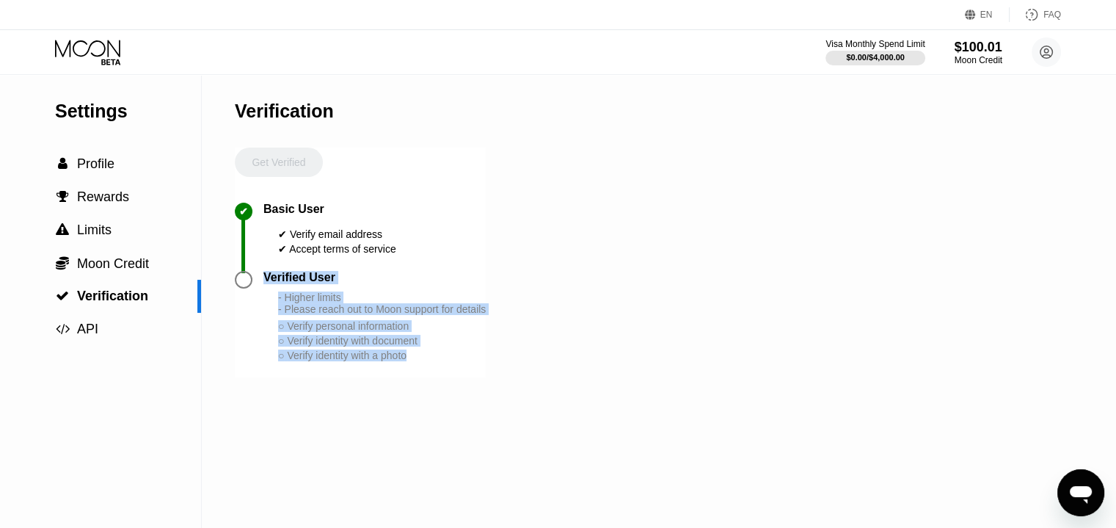
click at [412, 361] on div "○ Verify identity with a photo" at bounding box center [382, 355] width 208 height 12
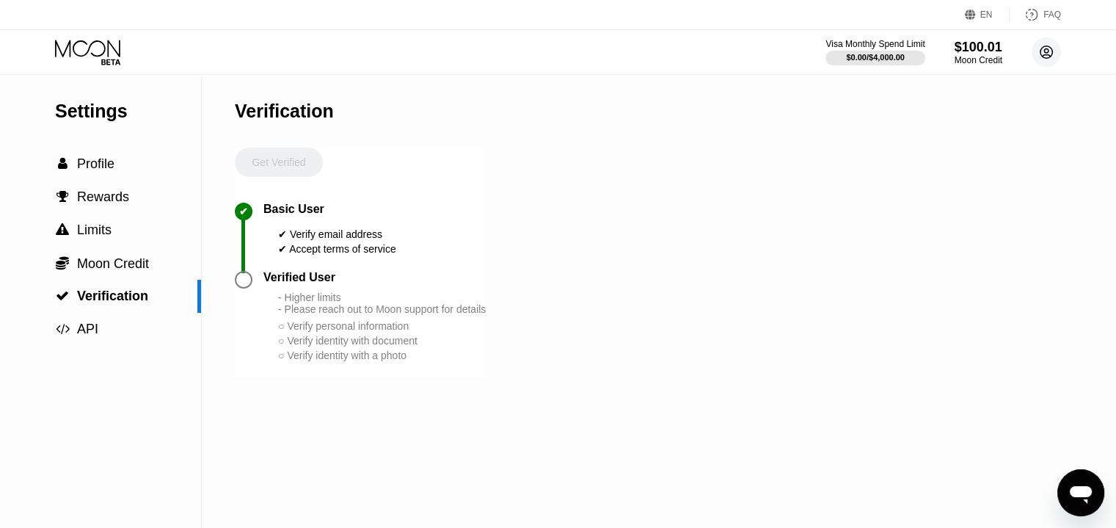
click at [1049, 55] on icon at bounding box center [1046, 51] width 29 height 29
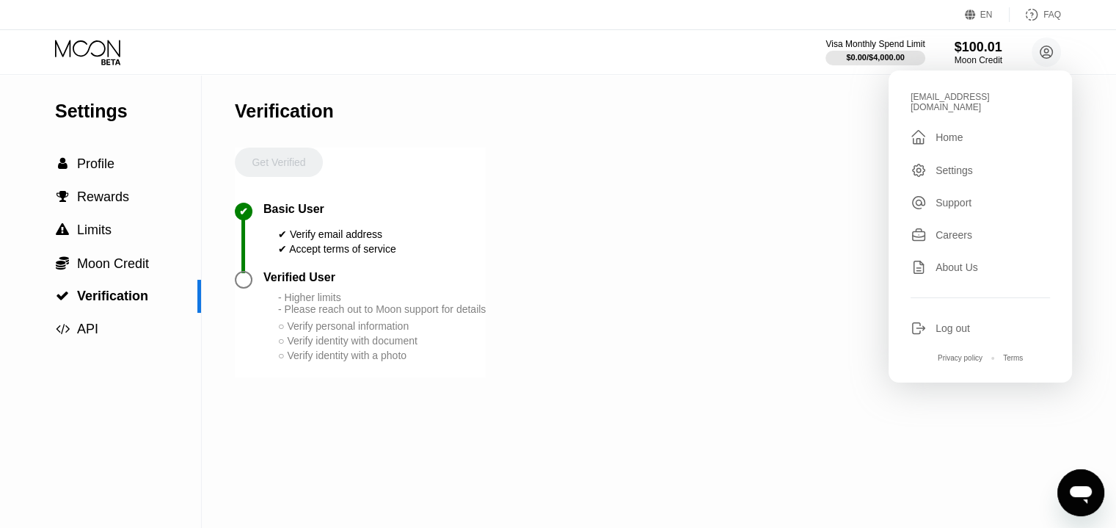
click at [955, 165] on div "Settings" at bounding box center [954, 170] width 37 height 12
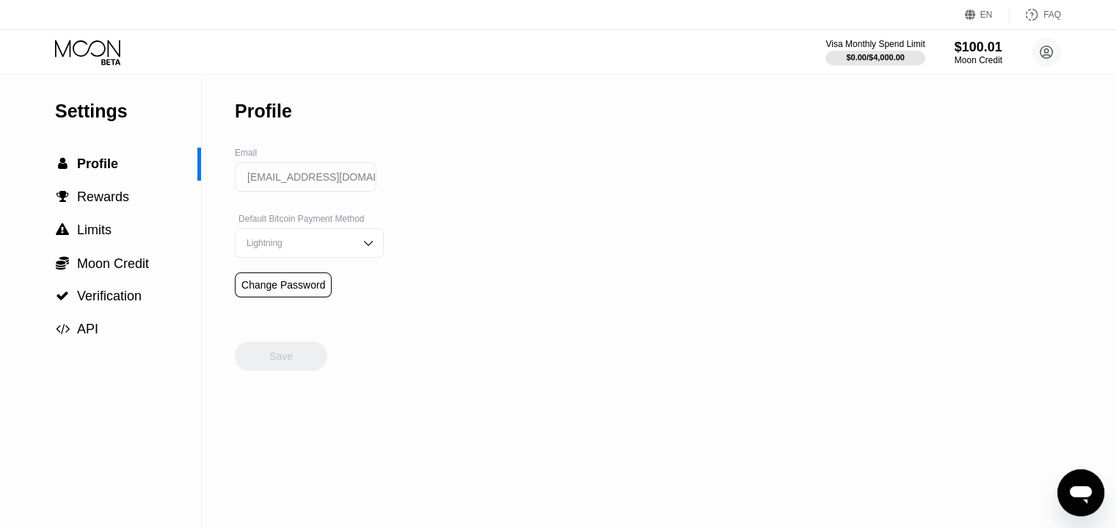
click at [361, 247] on img at bounding box center [368, 243] width 15 height 15
click at [420, 219] on div "Settings  Profile  Rewards  Limits  Moon Credit  Verification  API Profil…" at bounding box center [558, 301] width 1116 height 453
click at [456, 243] on div "Settings  Profile  Rewards  Limits  Moon Credit  Verification  API Profil…" at bounding box center [558, 301] width 1116 height 453
click at [68, 203] on span "" at bounding box center [63, 196] width 12 height 13
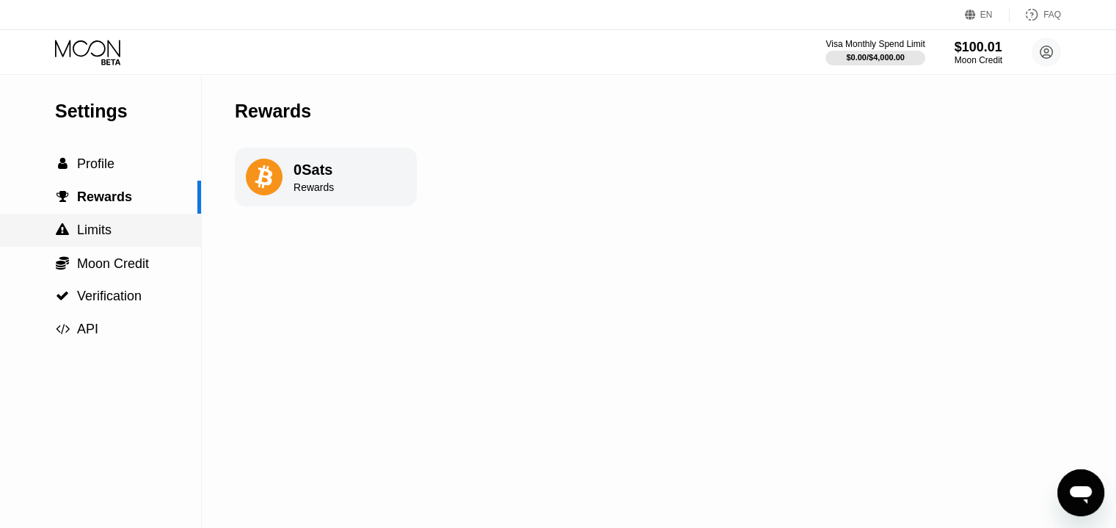
click at [74, 227] on div " Limits" at bounding box center [83, 229] width 57 height 15
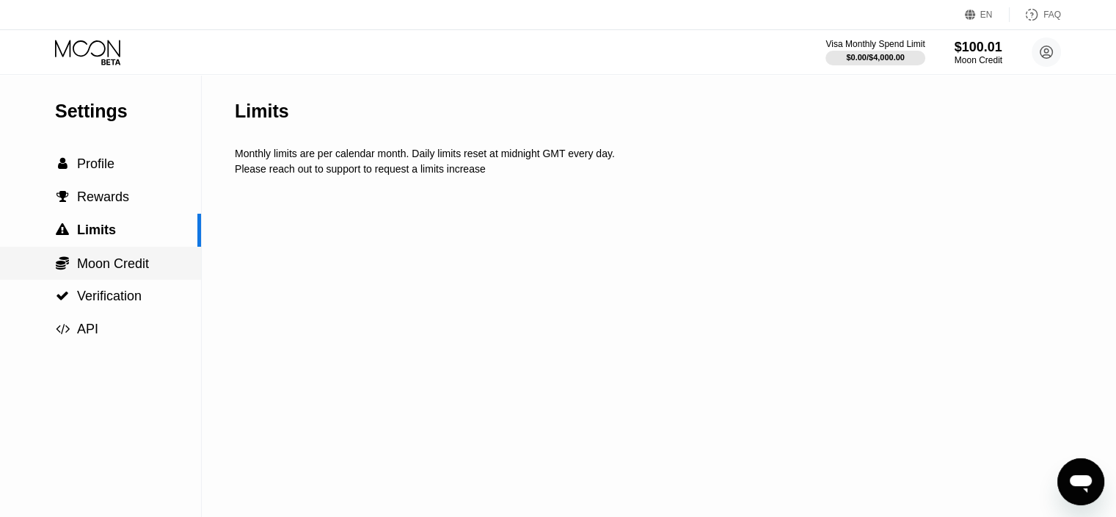
click at [90, 271] on span "Moon Credit" at bounding box center [113, 263] width 72 height 15
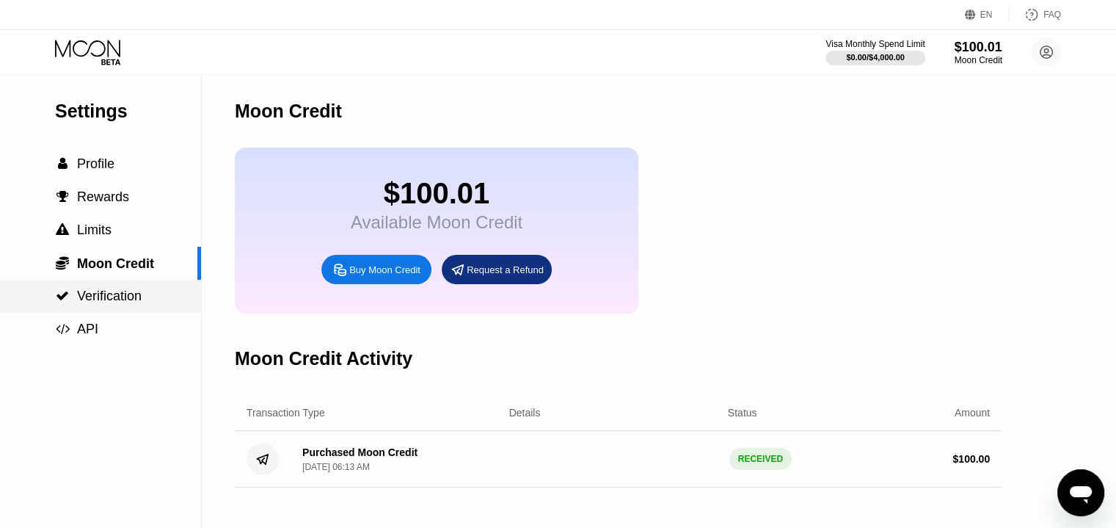
click at [112, 303] on span "Verification" at bounding box center [109, 295] width 65 height 15
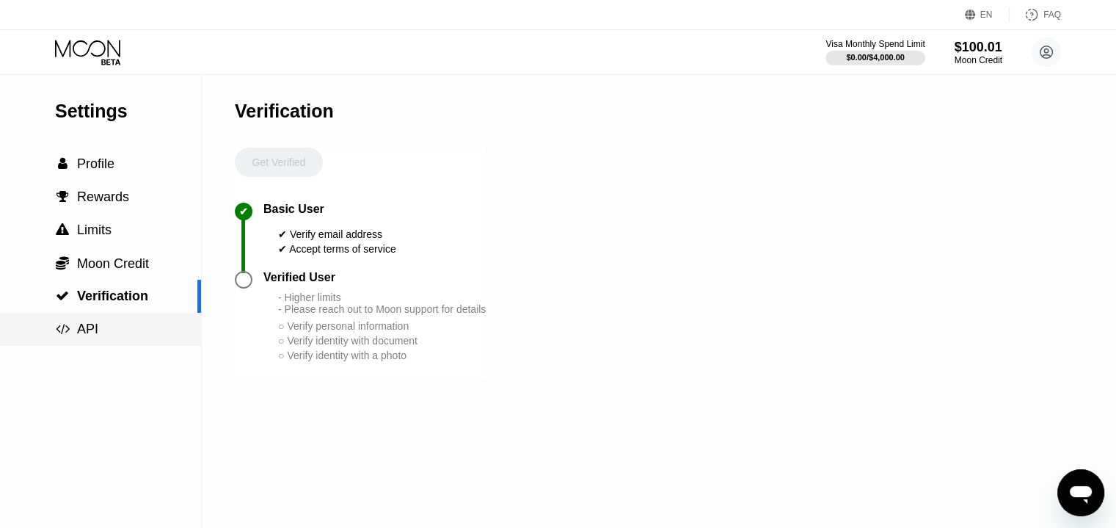
click at [82, 335] on span "API" at bounding box center [87, 328] width 21 height 15
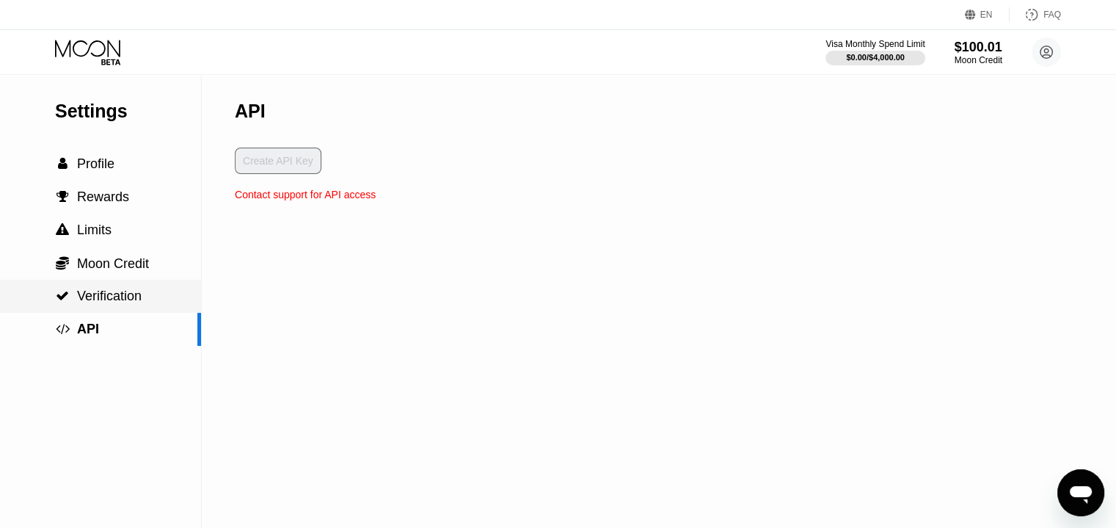
click at [98, 303] on span "Verification" at bounding box center [109, 295] width 65 height 15
